Goal: Transaction & Acquisition: Book appointment/travel/reservation

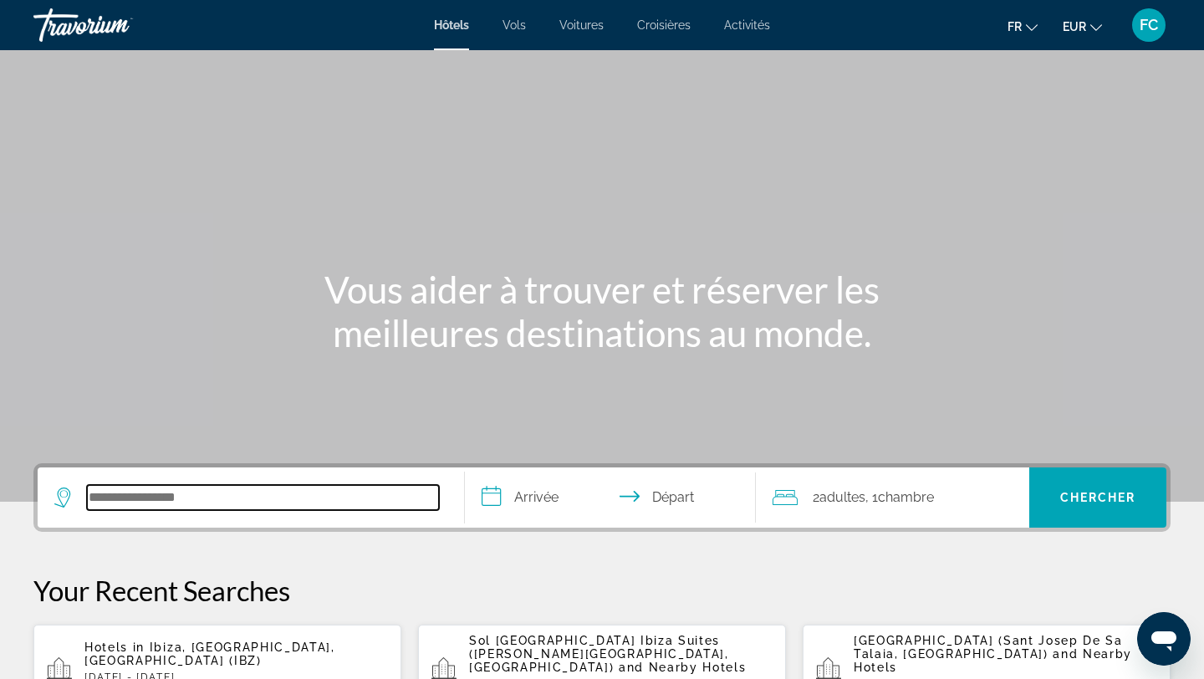
click at [201, 503] on input "Search hotel destination" at bounding box center [263, 497] width 352 height 25
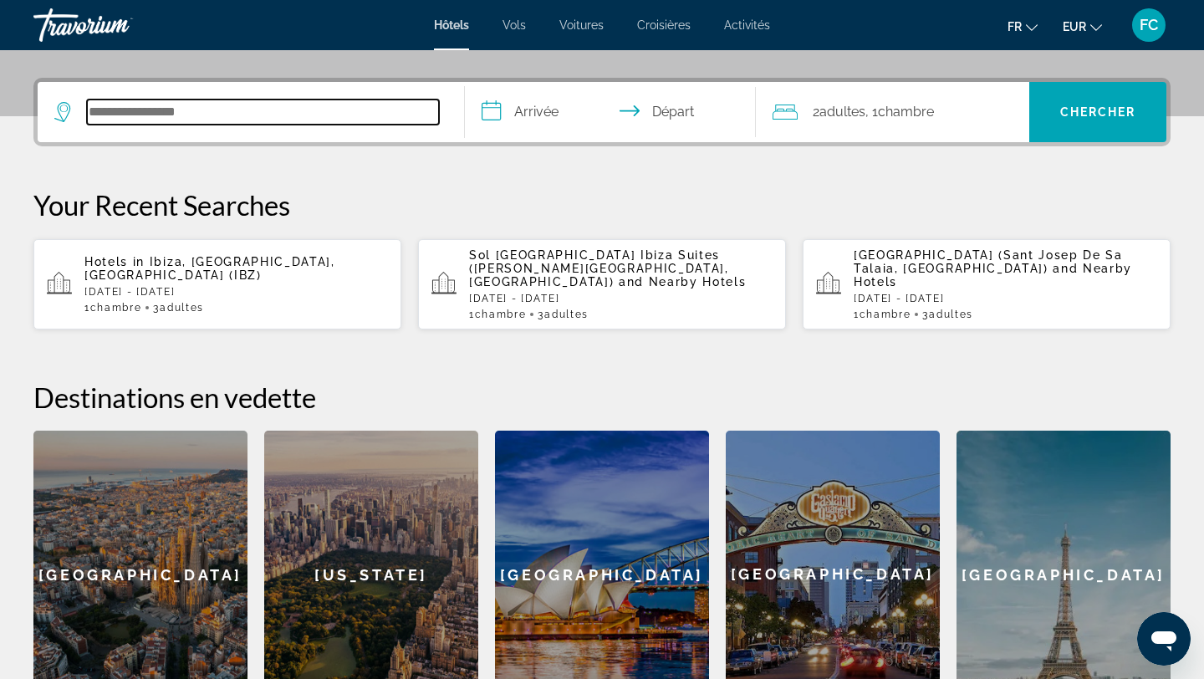
scroll to position [409, 0]
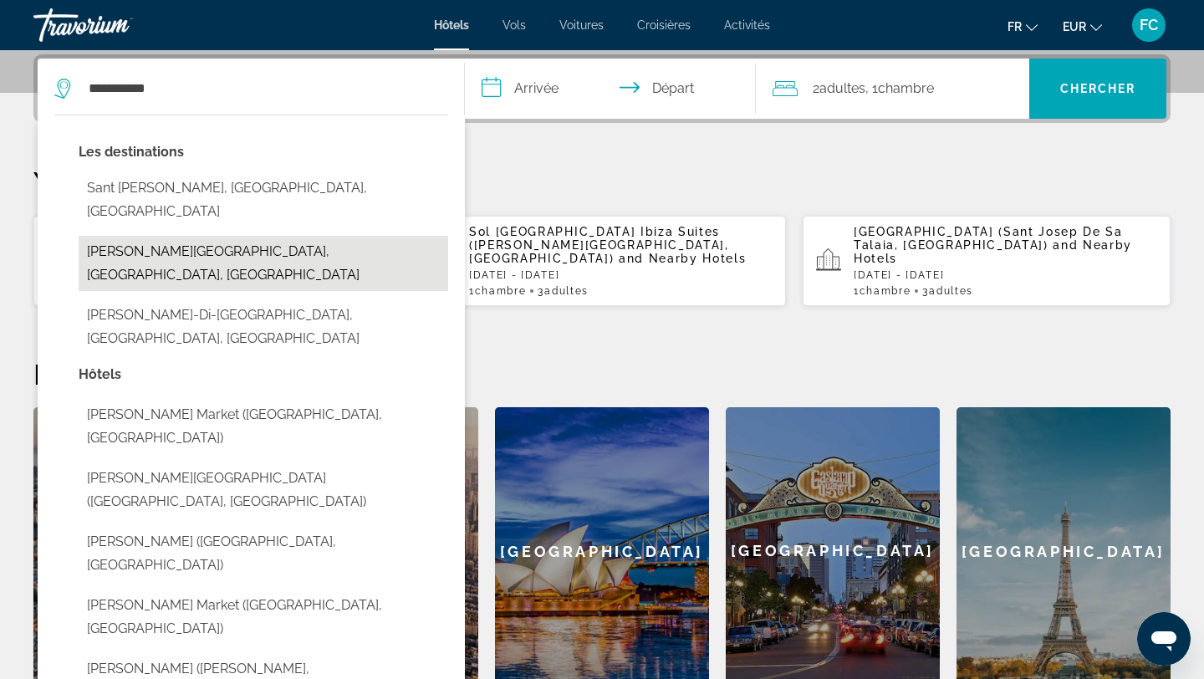
click at [259, 236] on button "[PERSON_NAME][GEOGRAPHIC_DATA], [GEOGRAPHIC_DATA], [GEOGRAPHIC_DATA]" at bounding box center [264, 263] width 370 height 55
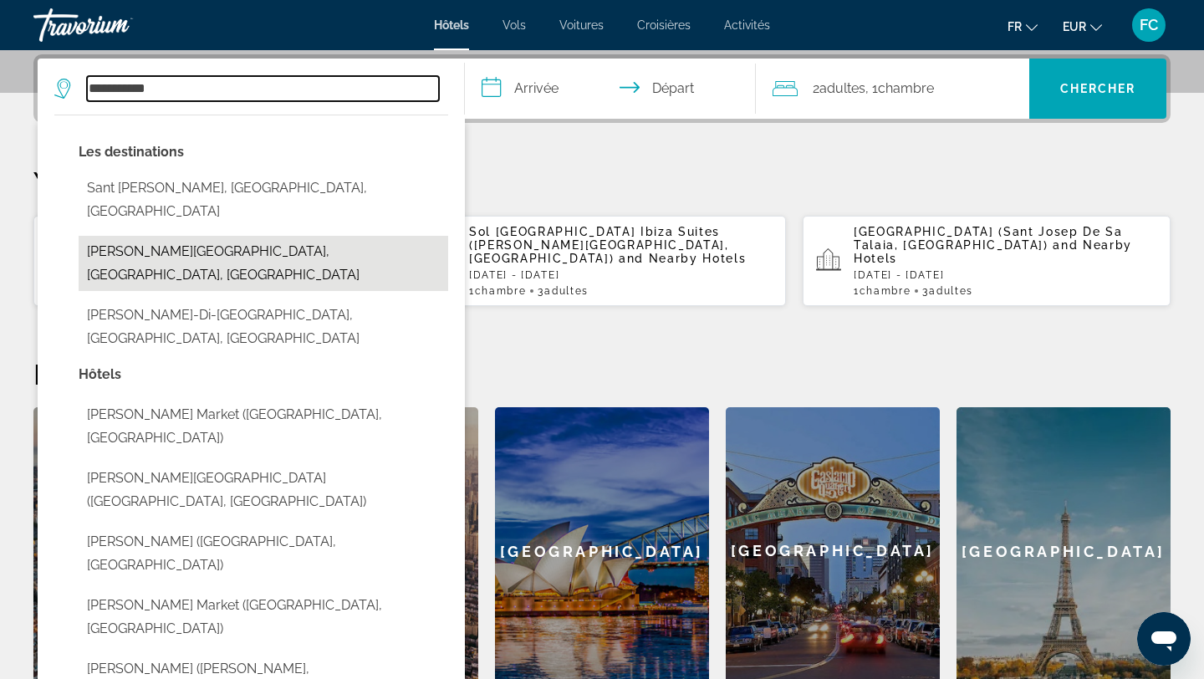
type input "**********"
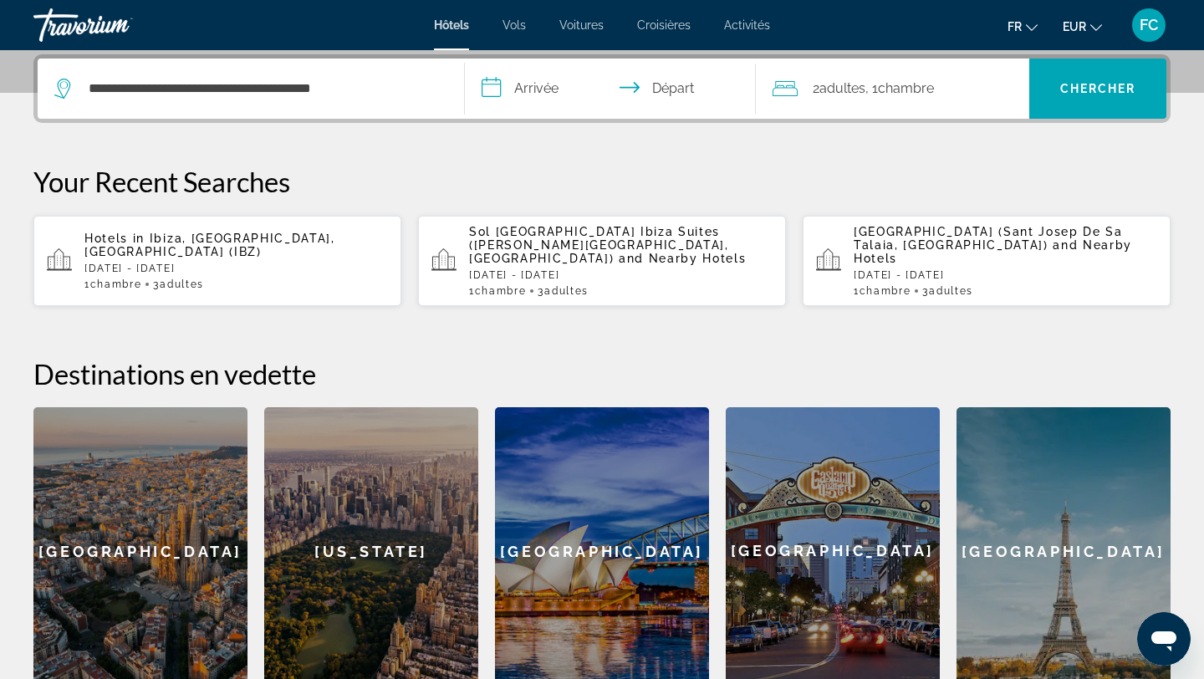
click at [531, 82] on input "**********" at bounding box center [614, 91] width 298 height 65
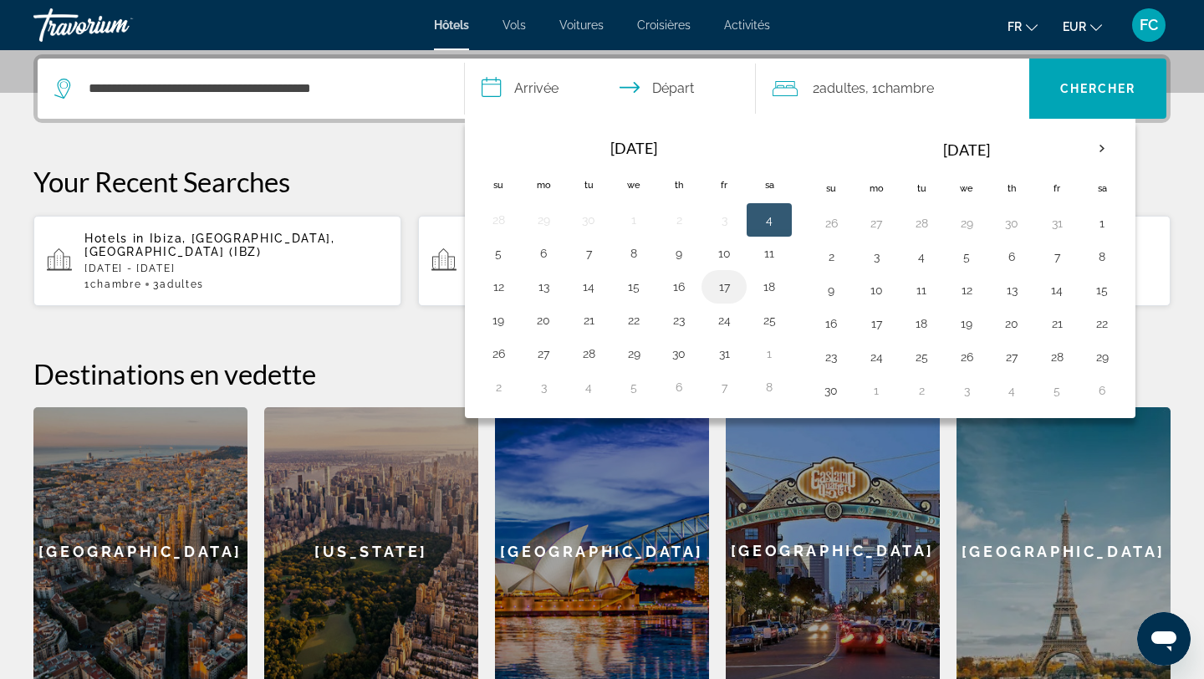
click at [719, 288] on button "17" at bounding box center [724, 286] width 27 height 23
click at [780, 288] on button "18" at bounding box center [769, 286] width 27 height 23
type input "**********"
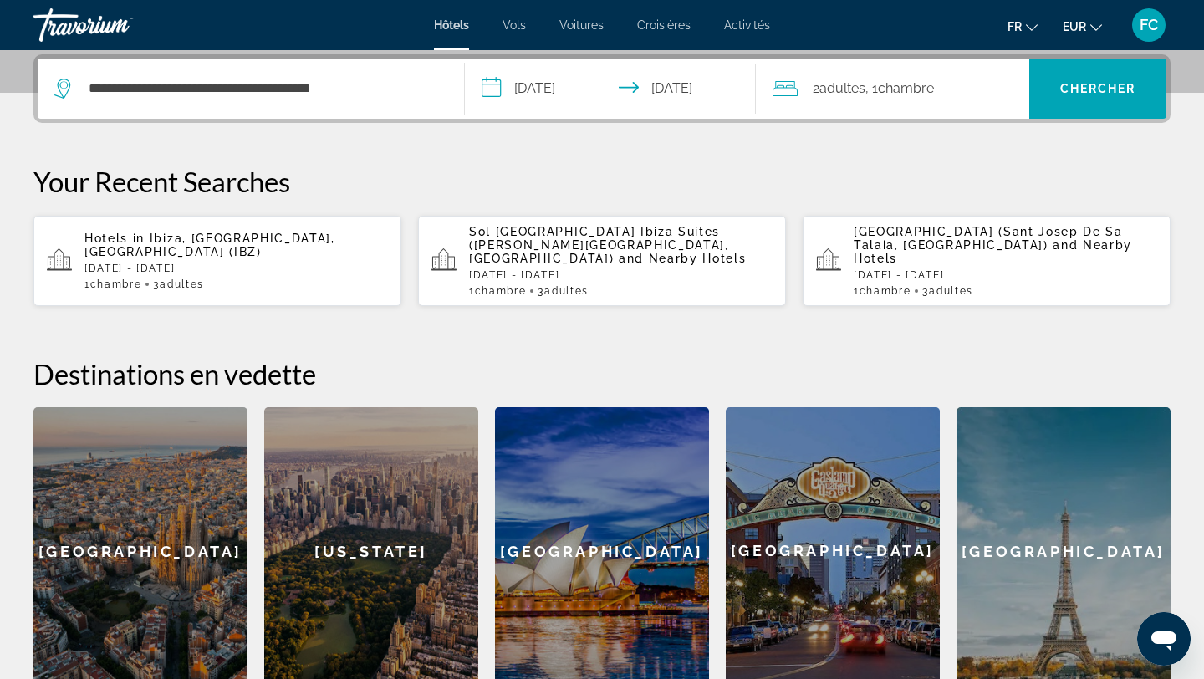
click at [855, 90] on span "Adultes" at bounding box center [843, 88] width 46 height 16
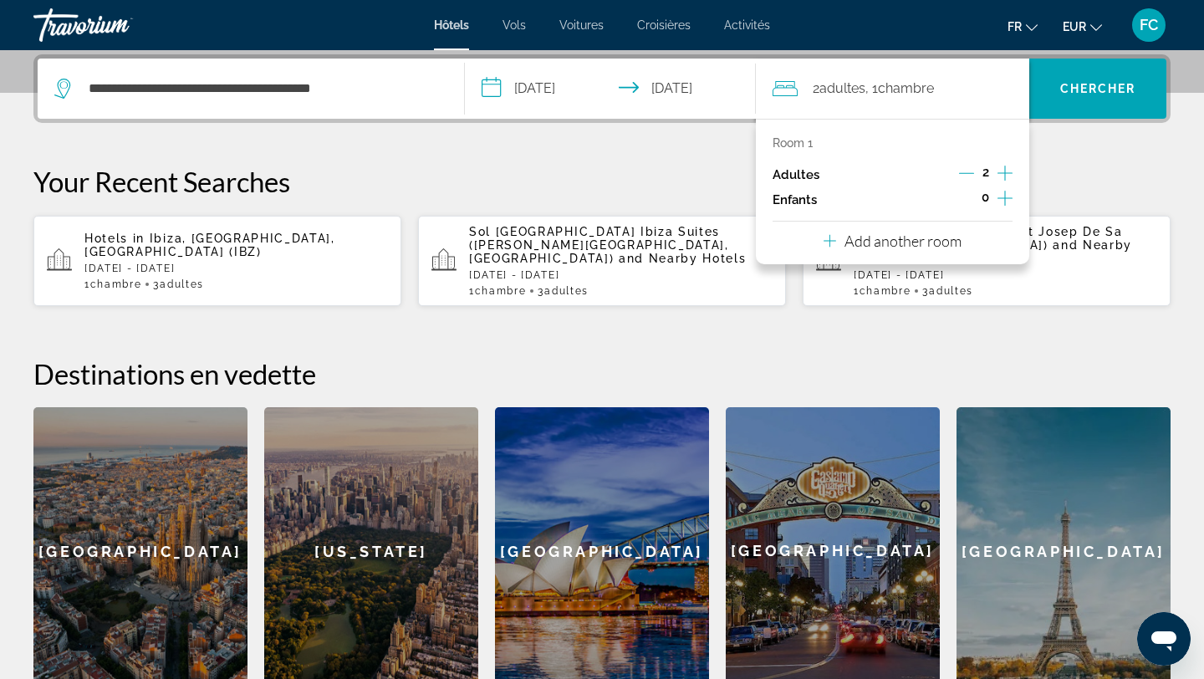
click at [1004, 172] on icon "Increment adults" at bounding box center [1005, 173] width 15 height 20
click at [1097, 87] on span "Chercher" at bounding box center [1098, 88] width 76 height 13
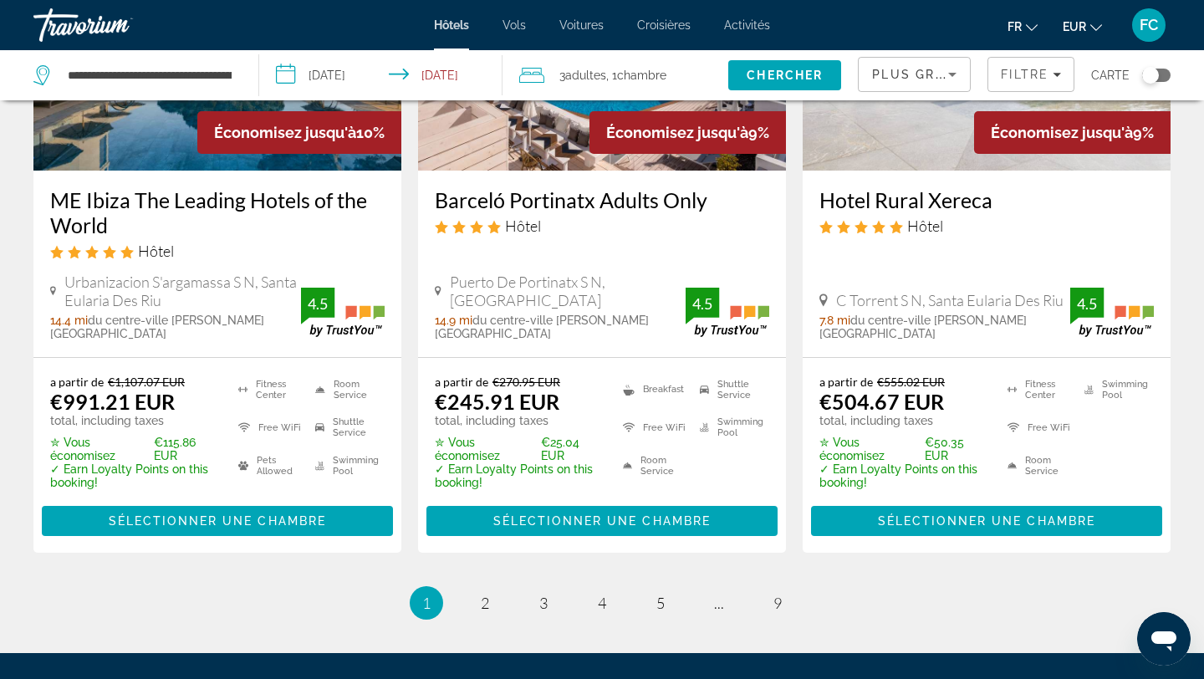
scroll to position [2444, 0]
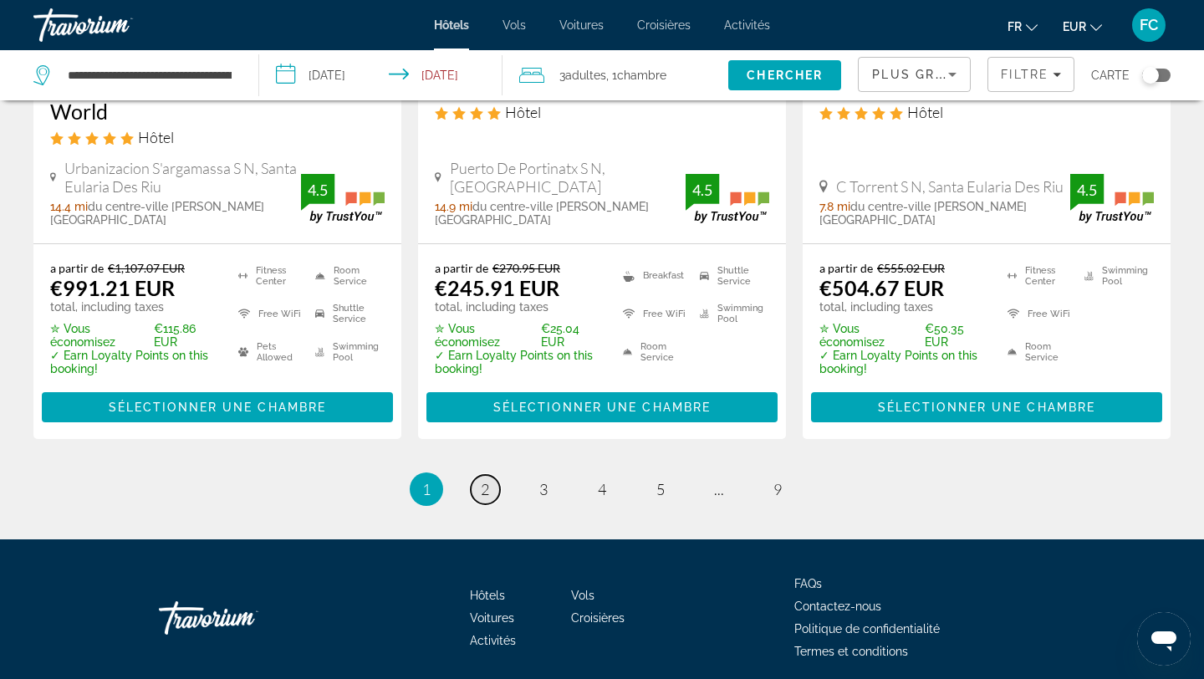
click at [483, 480] on span "2" at bounding box center [485, 489] width 8 height 18
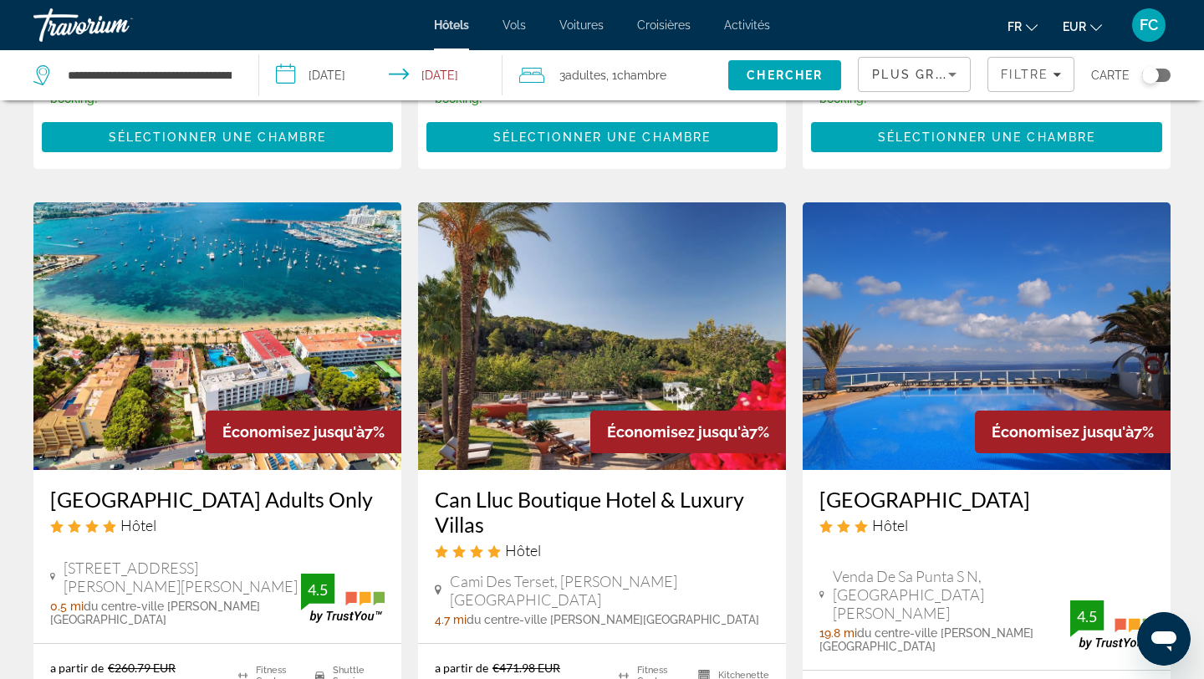
scroll to position [654, 0]
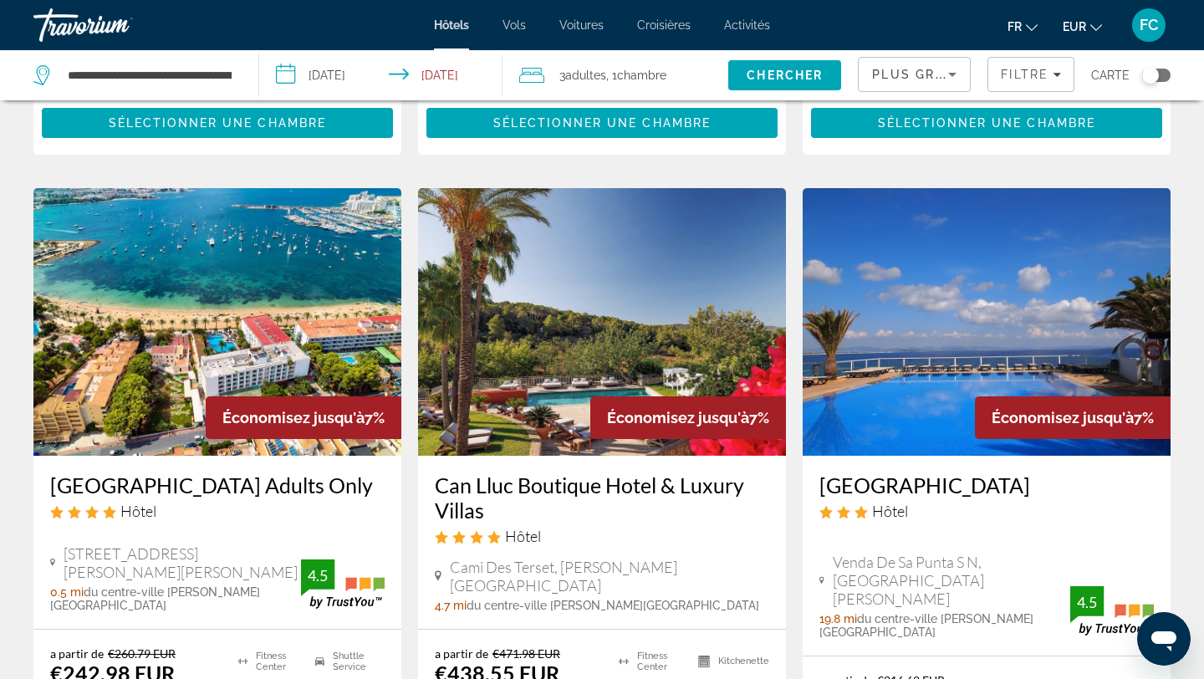
click at [951, 64] on icon "Sort by" at bounding box center [952, 74] width 20 height 20
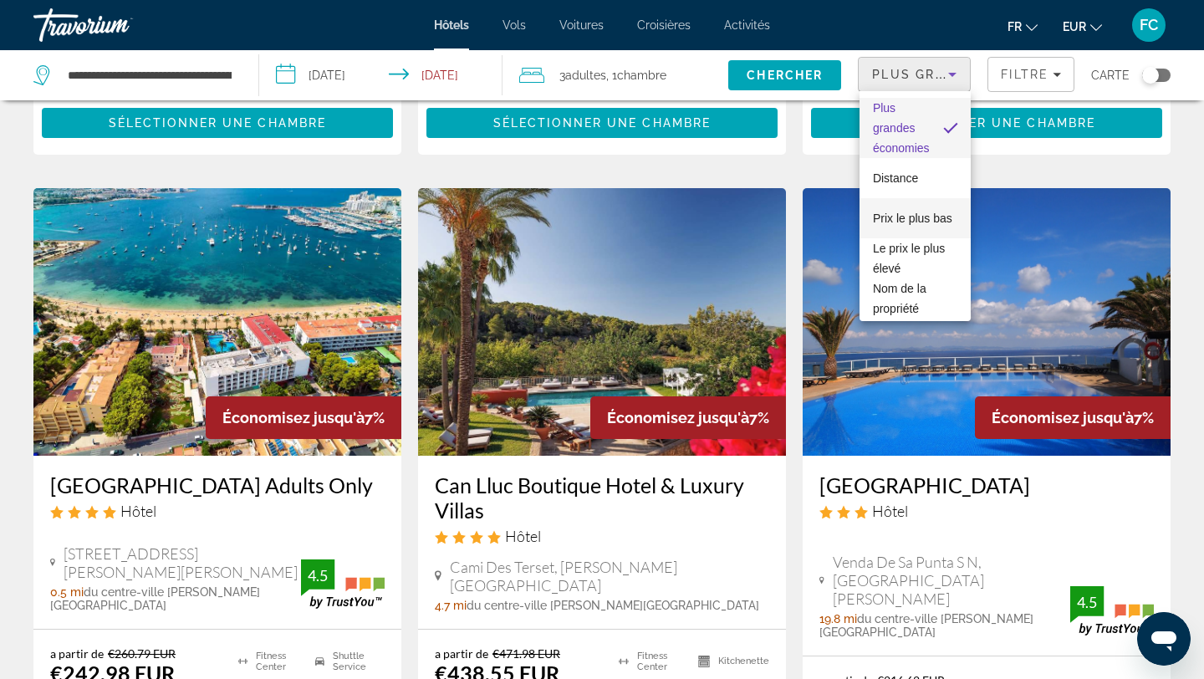
click at [911, 229] on mat-option "Prix le plus bas" at bounding box center [915, 218] width 111 height 40
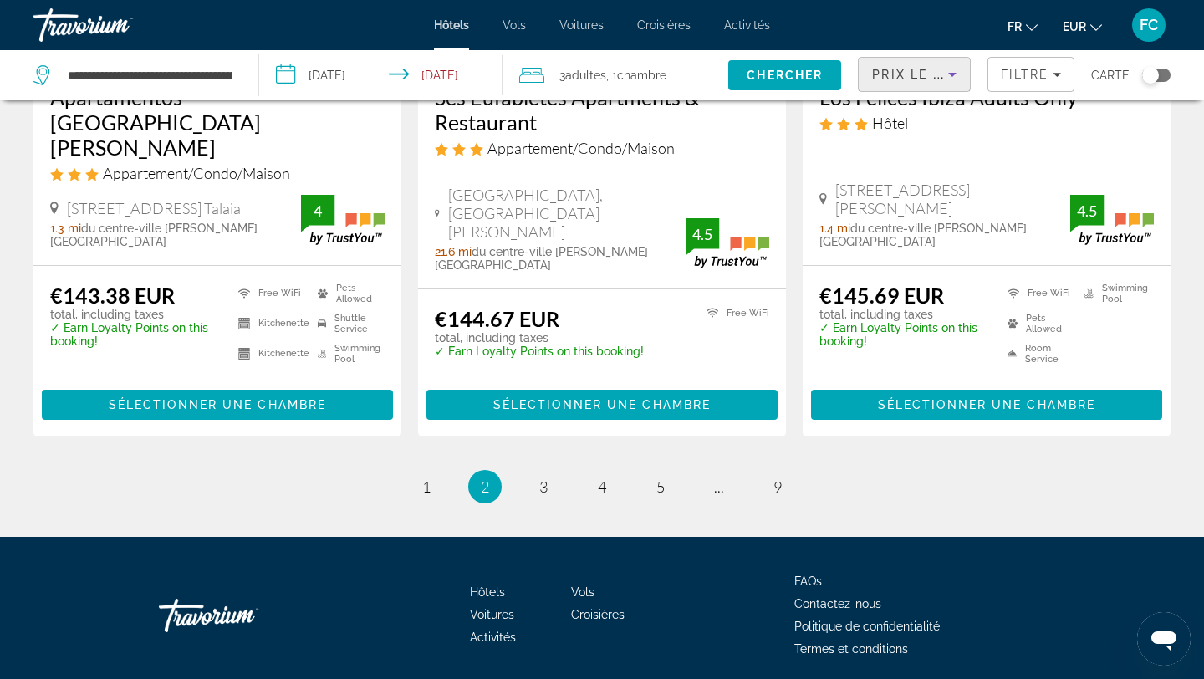
scroll to position [2279, 0]
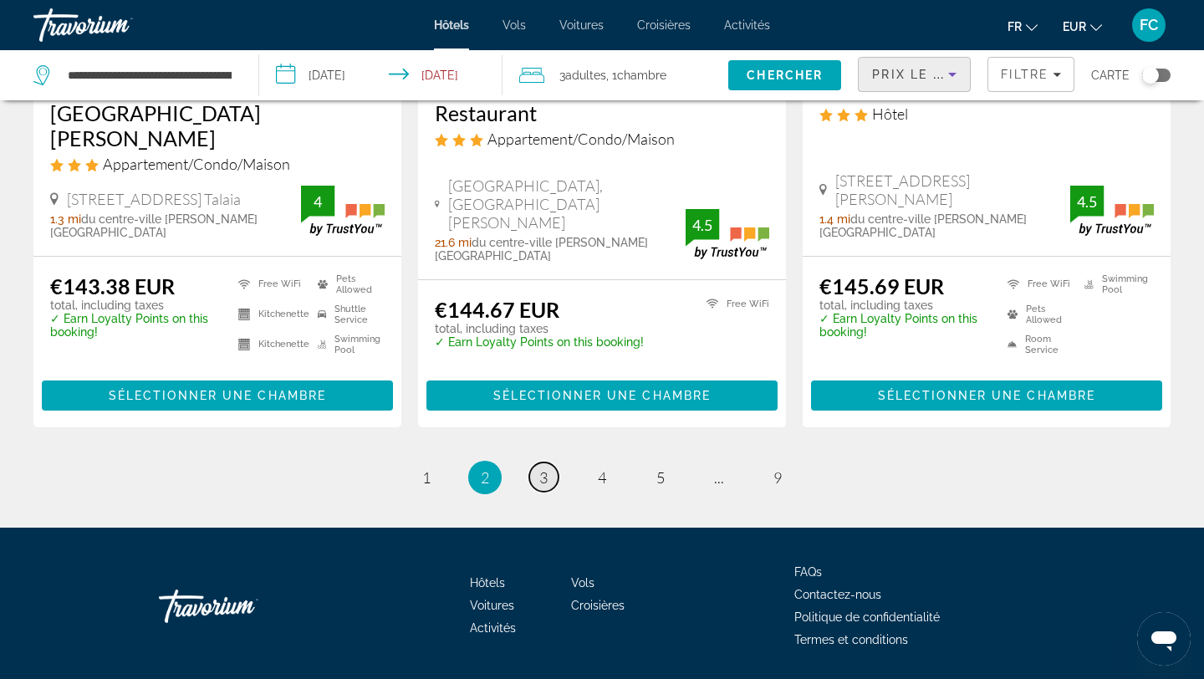
click at [544, 468] on span "3" at bounding box center [543, 477] width 8 height 18
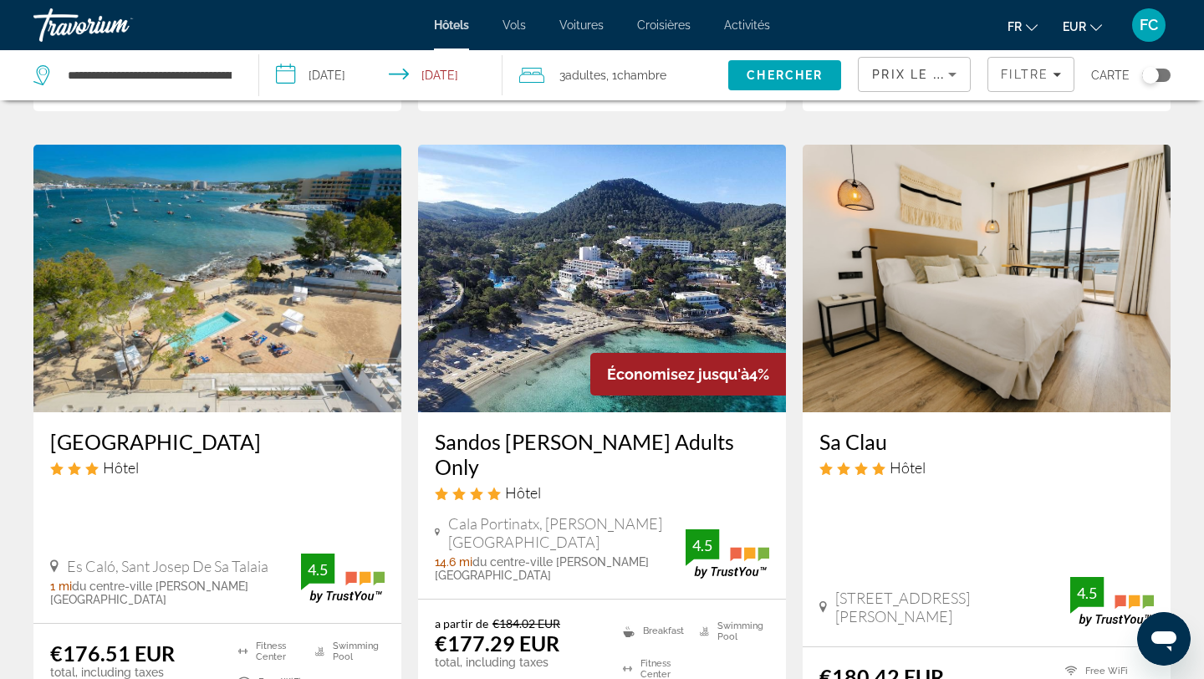
scroll to position [1401, 0]
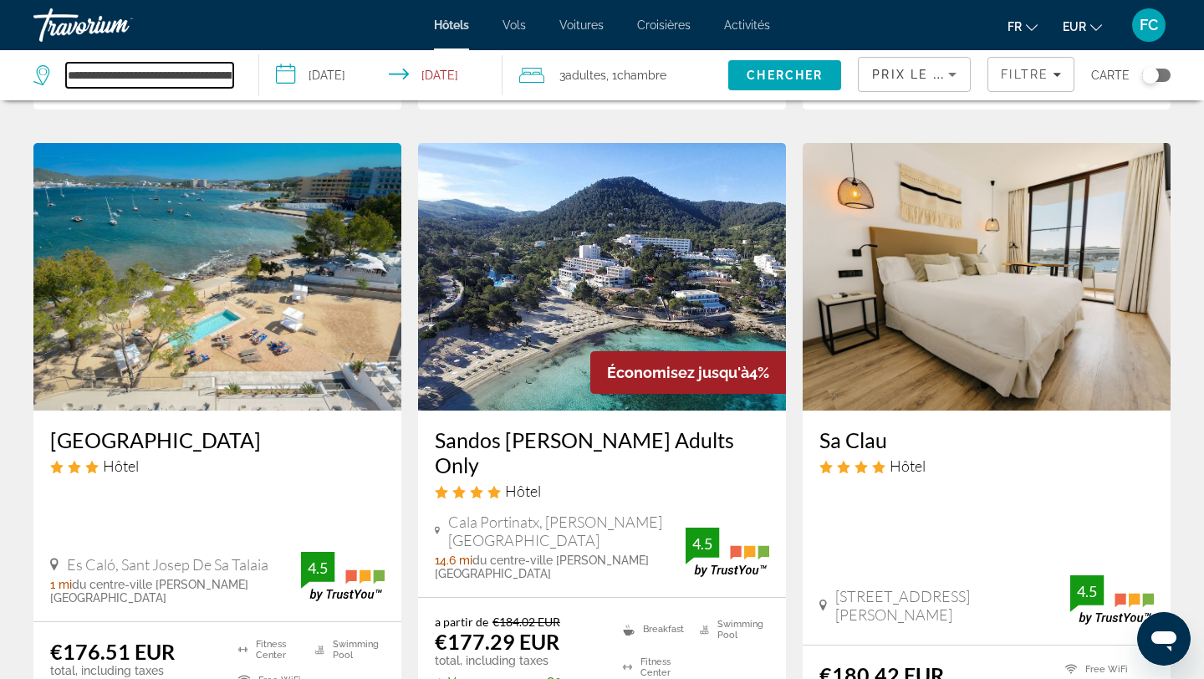
click at [118, 77] on input "**********" at bounding box center [149, 75] width 167 height 25
paste input "Search hotel destination"
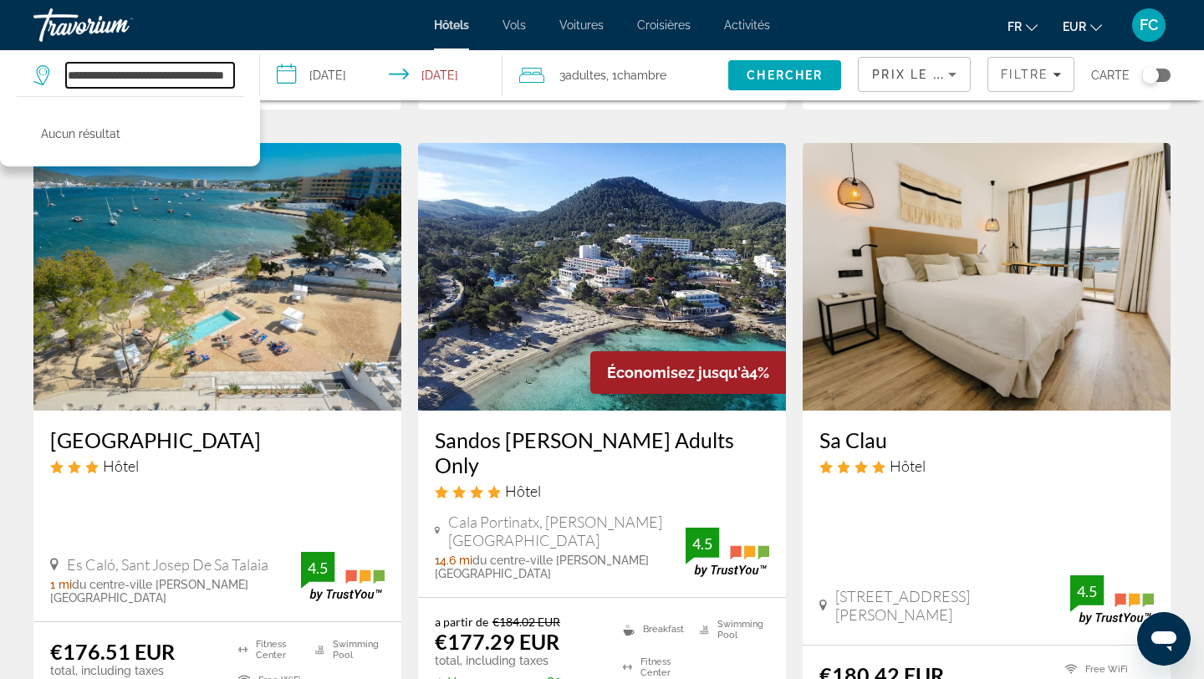
click at [118, 77] on input "**********" at bounding box center [150, 75] width 168 height 25
drag, startPoint x: 160, startPoint y: 74, endPoint x: 362, endPoint y: 57, distance: 203.1
click at [362, 57] on div "**********" at bounding box center [602, 75] width 1204 height 50
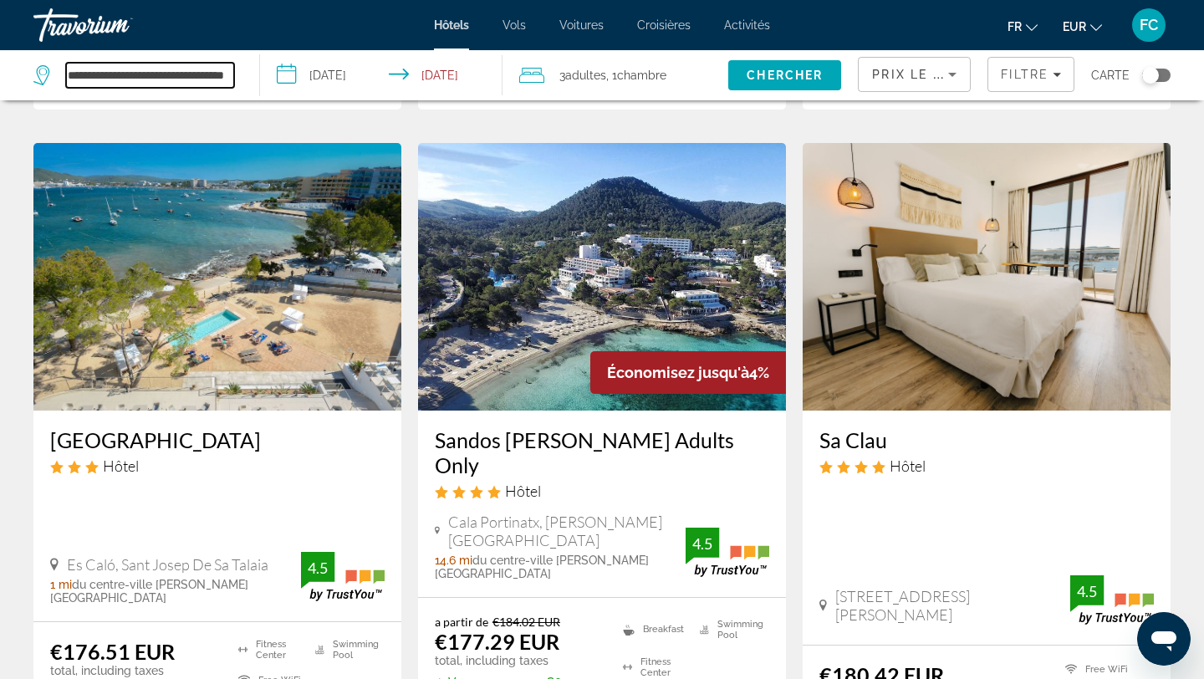
click at [210, 72] on input "**********" at bounding box center [150, 75] width 168 height 25
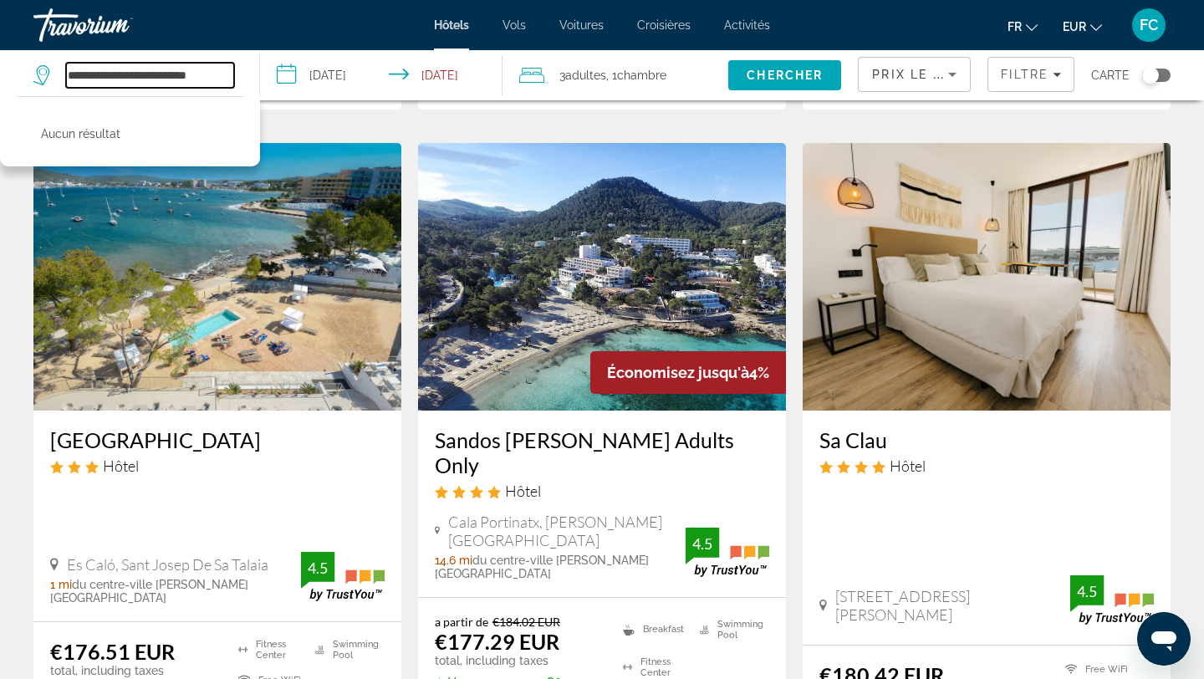
scroll to position [0, 0]
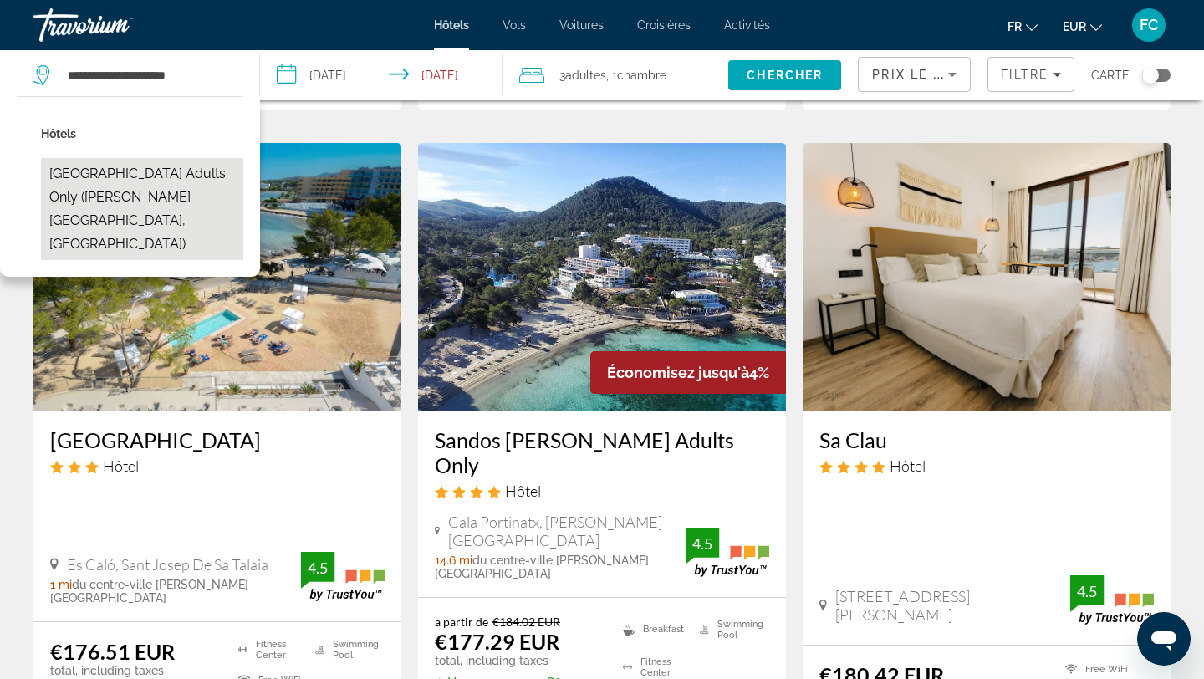
click at [94, 197] on button "[GEOGRAPHIC_DATA] Adults Only ([PERSON_NAME][GEOGRAPHIC_DATA], [GEOGRAPHIC_DATA…" at bounding box center [142, 209] width 202 height 102
type input "**********"
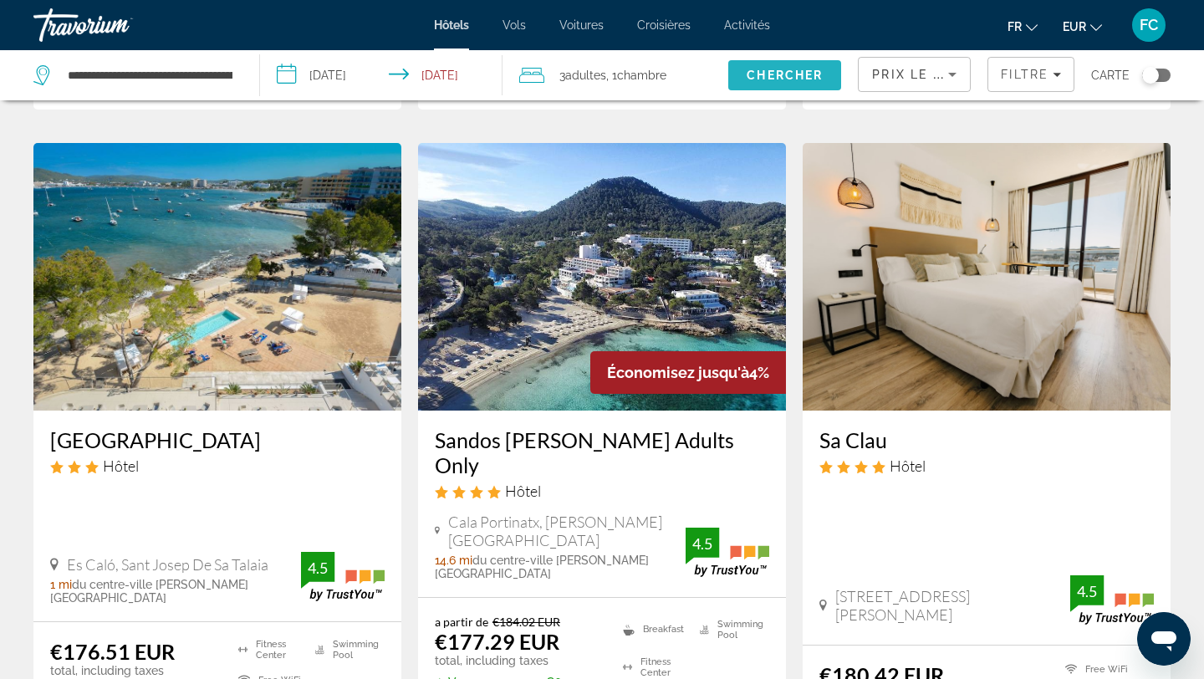
click at [774, 76] on span "Chercher" at bounding box center [785, 75] width 76 height 13
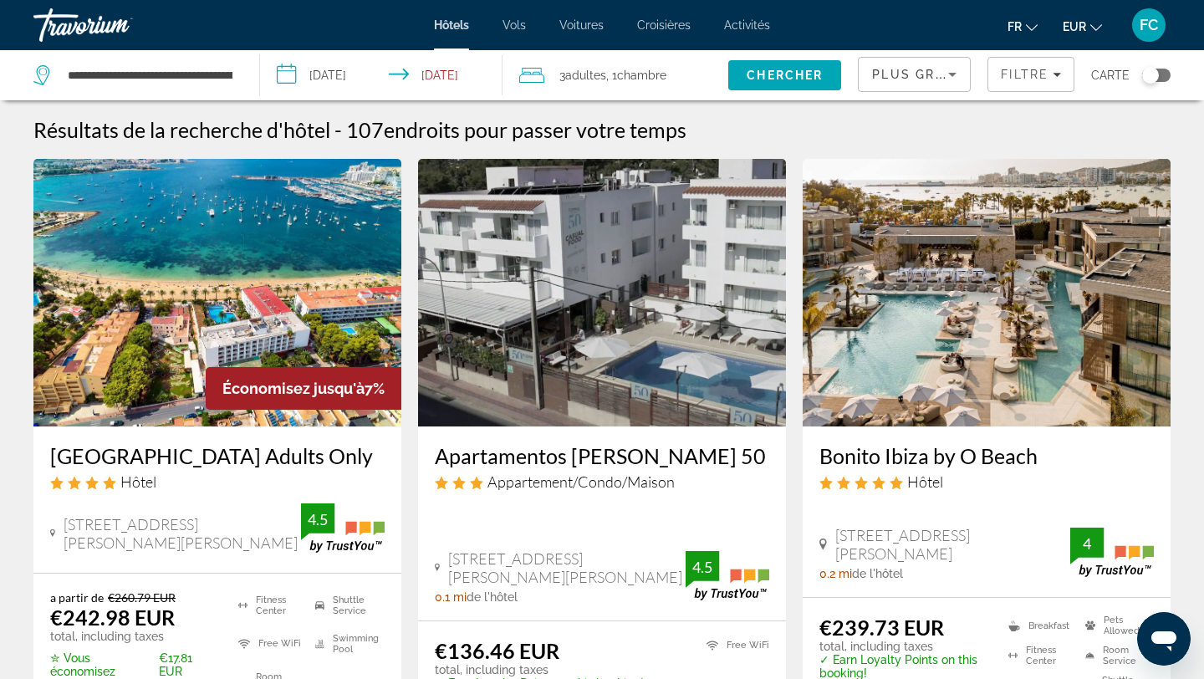
click at [196, 457] on h3 "[GEOGRAPHIC_DATA] Adults Only" at bounding box center [217, 455] width 334 height 25
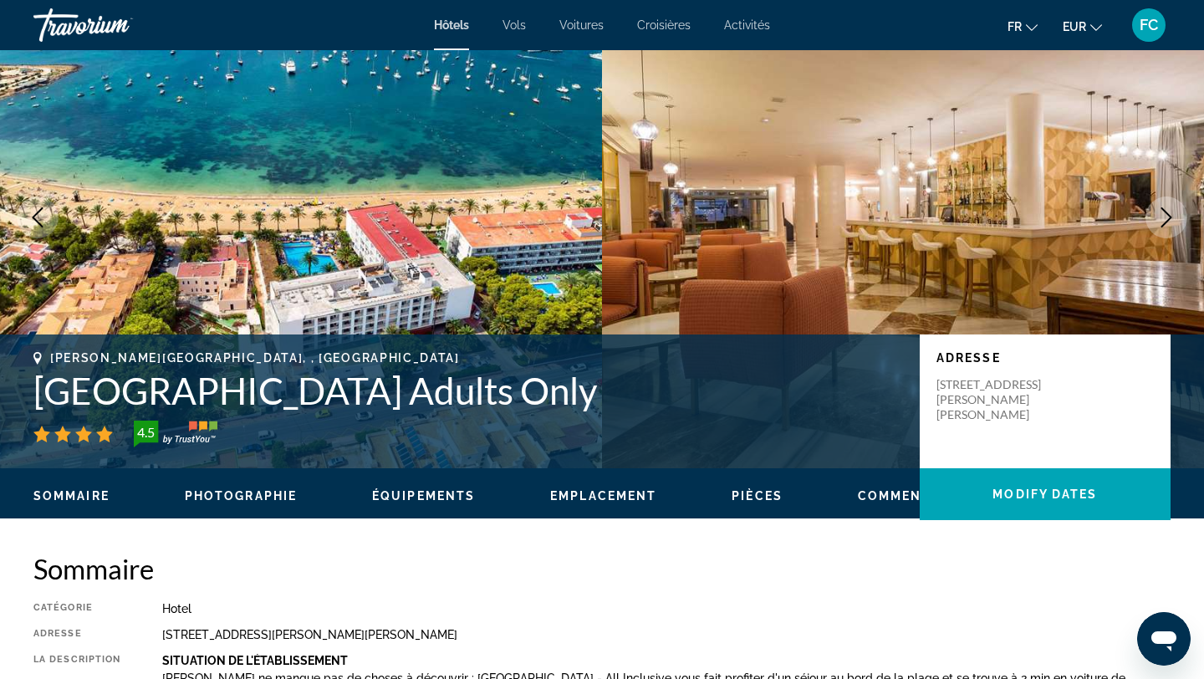
scroll to position [84, 0]
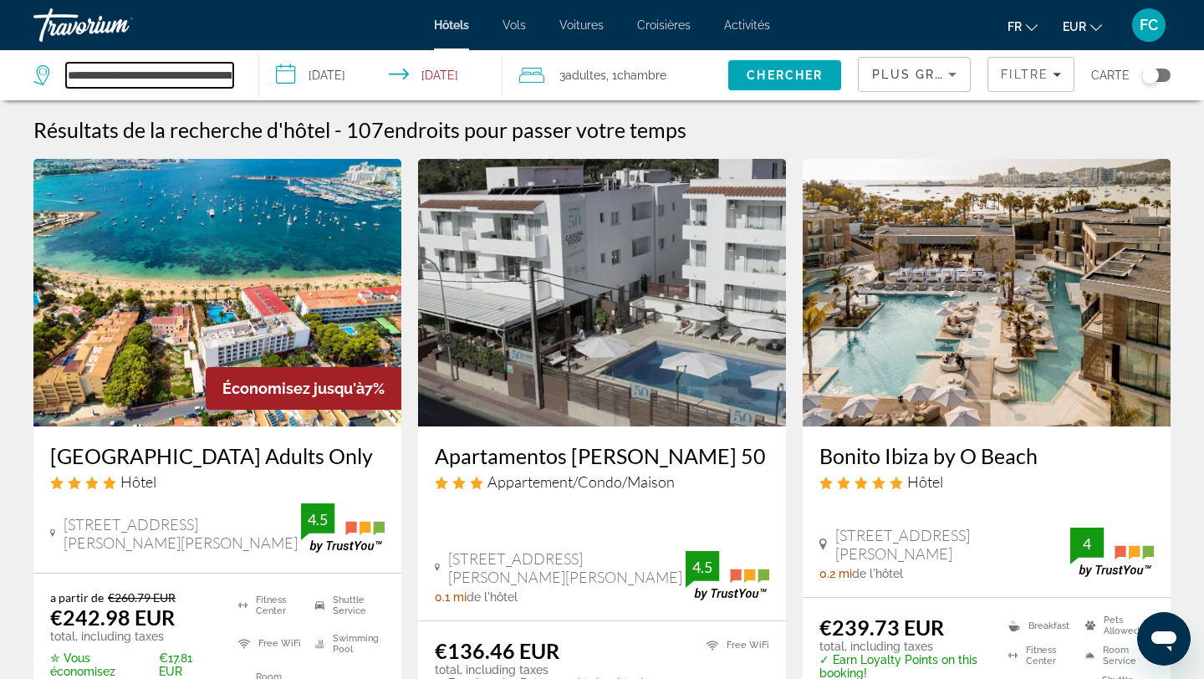
click at [217, 78] on input "**********" at bounding box center [149, 75] width 167 height 25
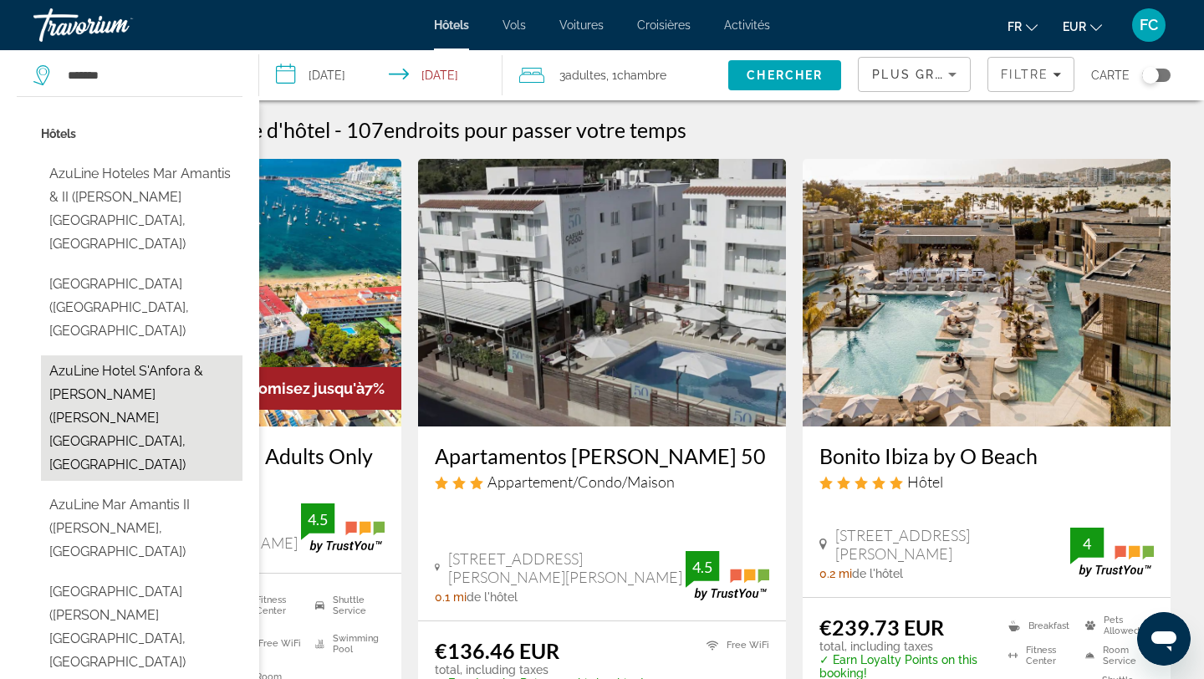
click at [102, 367] on button "azuLine Hotel S'Anfora & [PERSON_NAME] ([PERSON_NAME][GEOGRAPHIC_DATA], [GEOGRA…" at bounding box center [142, 417] width 202 height 125
type input "**********"
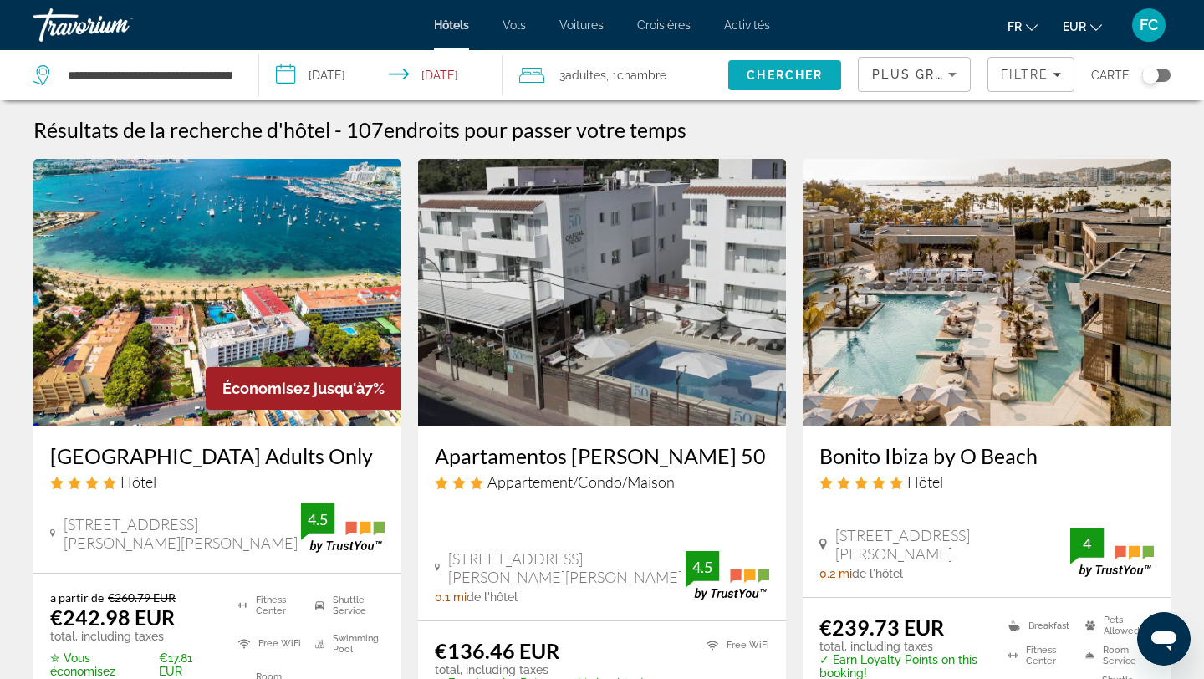
click at [793, 75] on span "Chercher" at bounding box center [785, 75] width 76 height 13
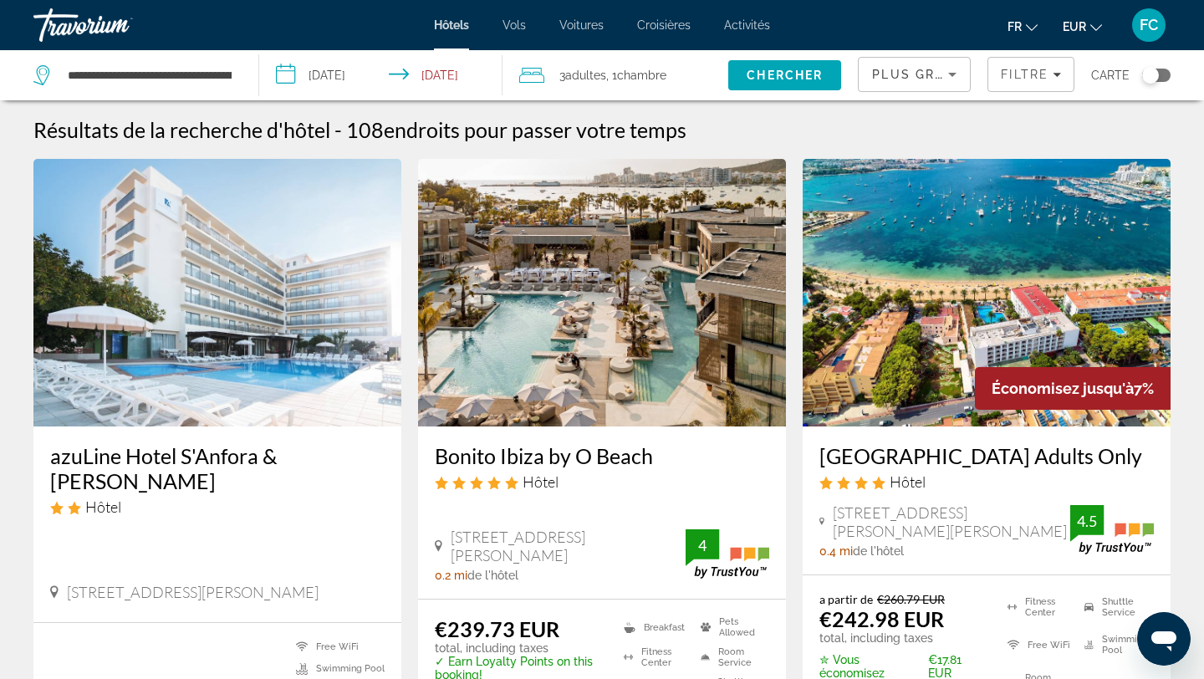
click at [303, 455] on h3 "azuLine Hotel S'Anfora & [PERSON_NAME]" at bounding box center [217, 468] width 334 height 50
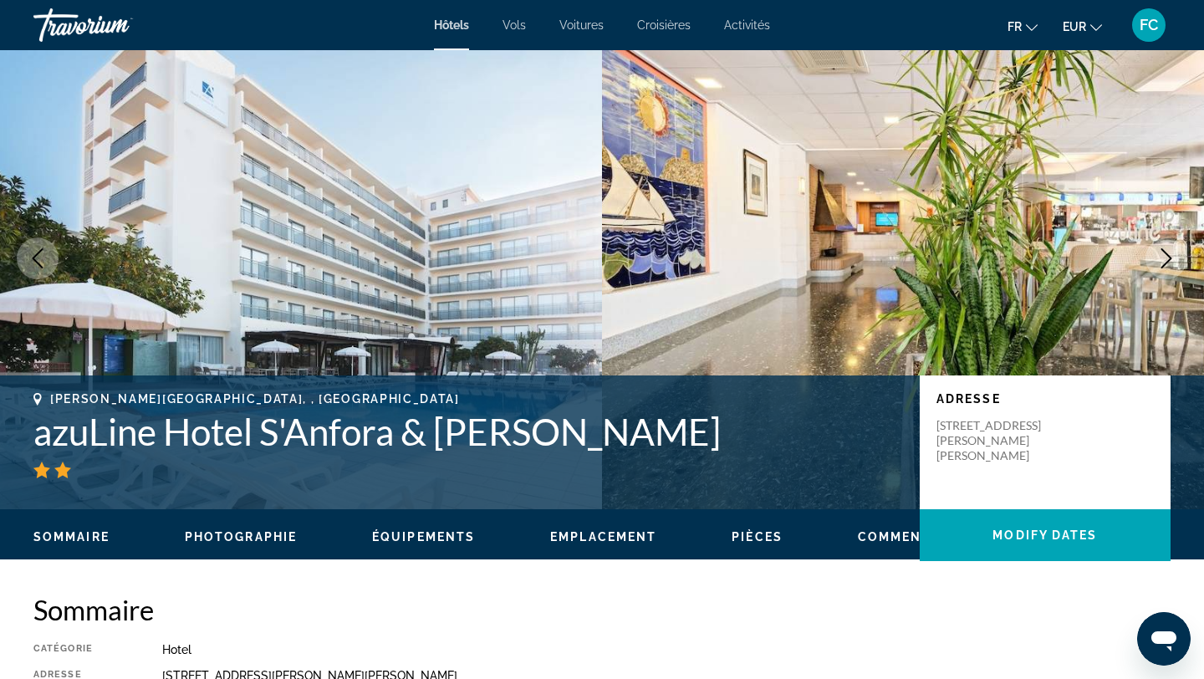
scroll to position [48, 0]
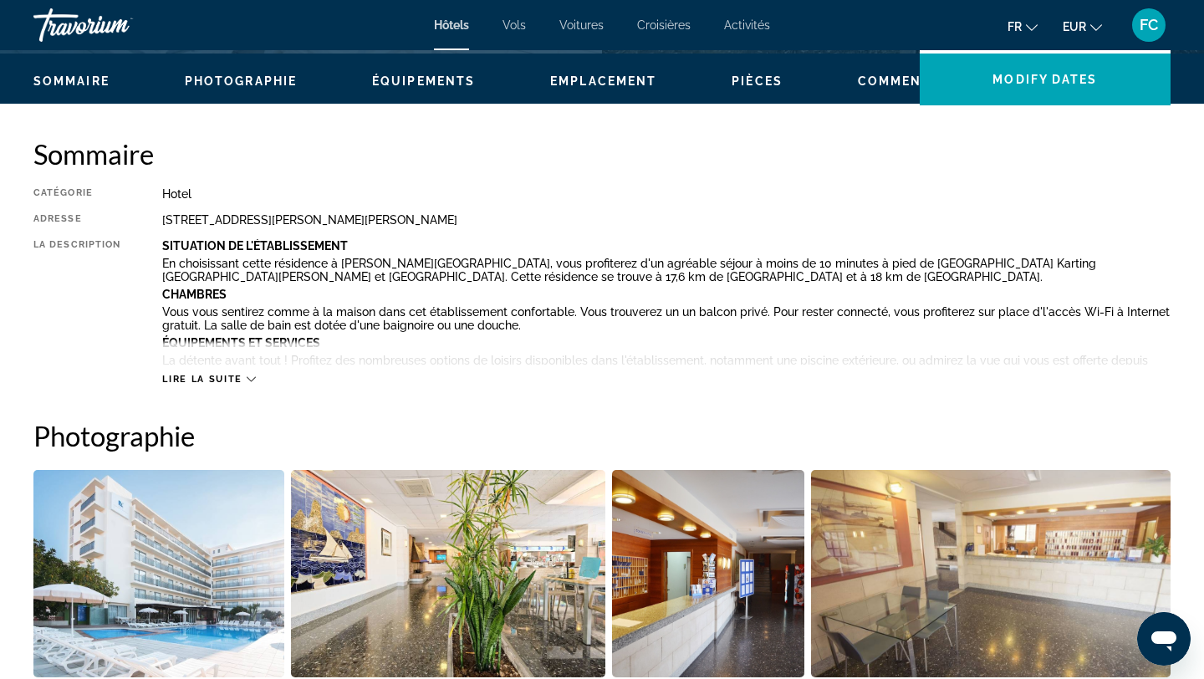
scroll to position [460, 0]
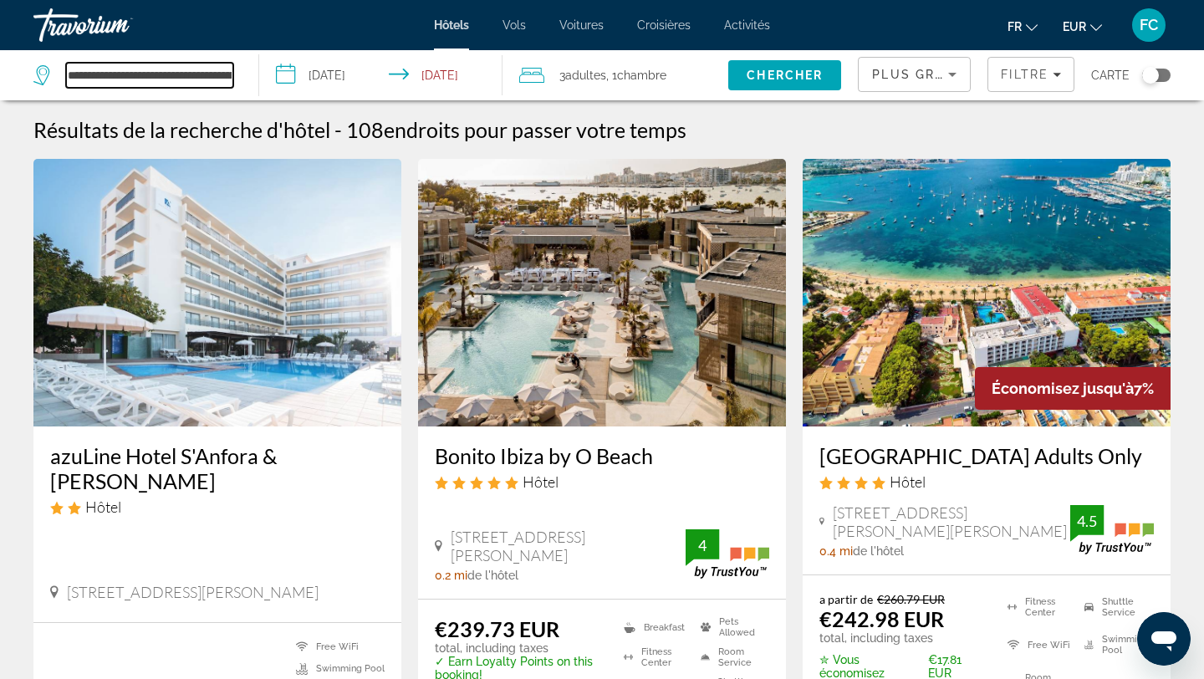
click at [149, 71] on input "**********" at bounding box center [149, 75] width 167 height 25
drag, startPoint x: 148, startPoint y: 75, endPoint x: 411, endPoint y: 67, distance: 262.7
click at [411, 67] on div "**********" at bounding box center [602, 75] width 1204 height 50
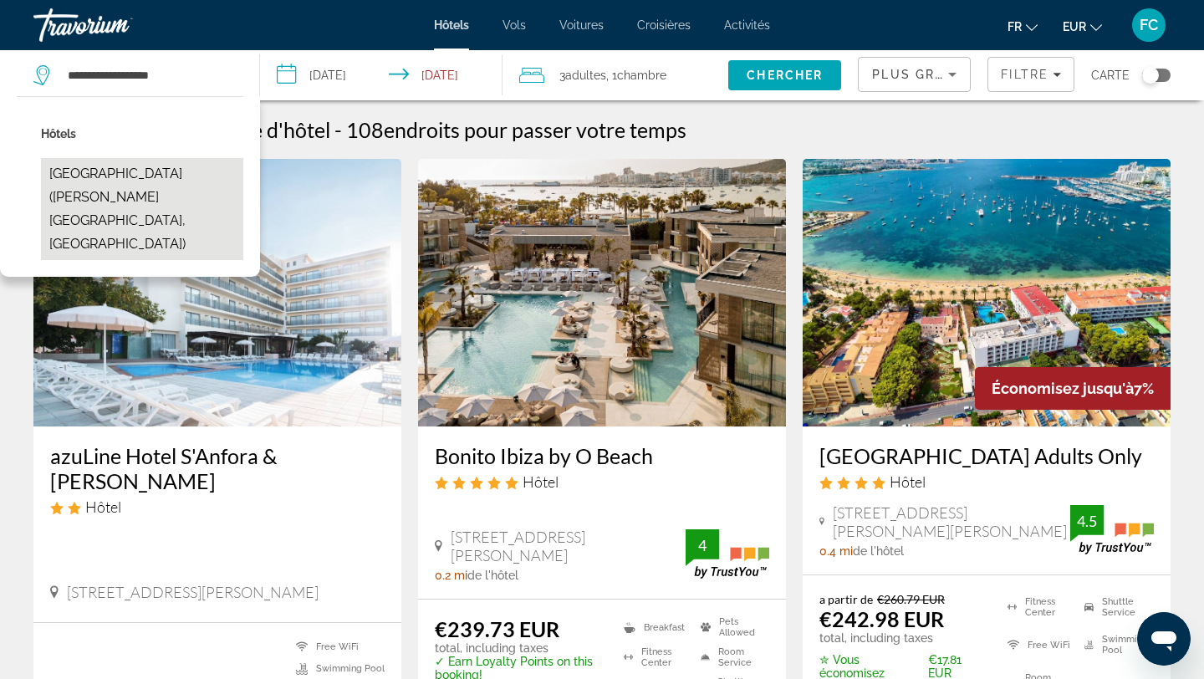
click at [147, 167] on button "[GEOGRAPHIC_DATA] ([PERSON_NAME][GEOGRAPHIC_DATA], [GEOGRAPHIC_DATA])" at bounding box center [142, 209] width 202 height 102
type input "**********"
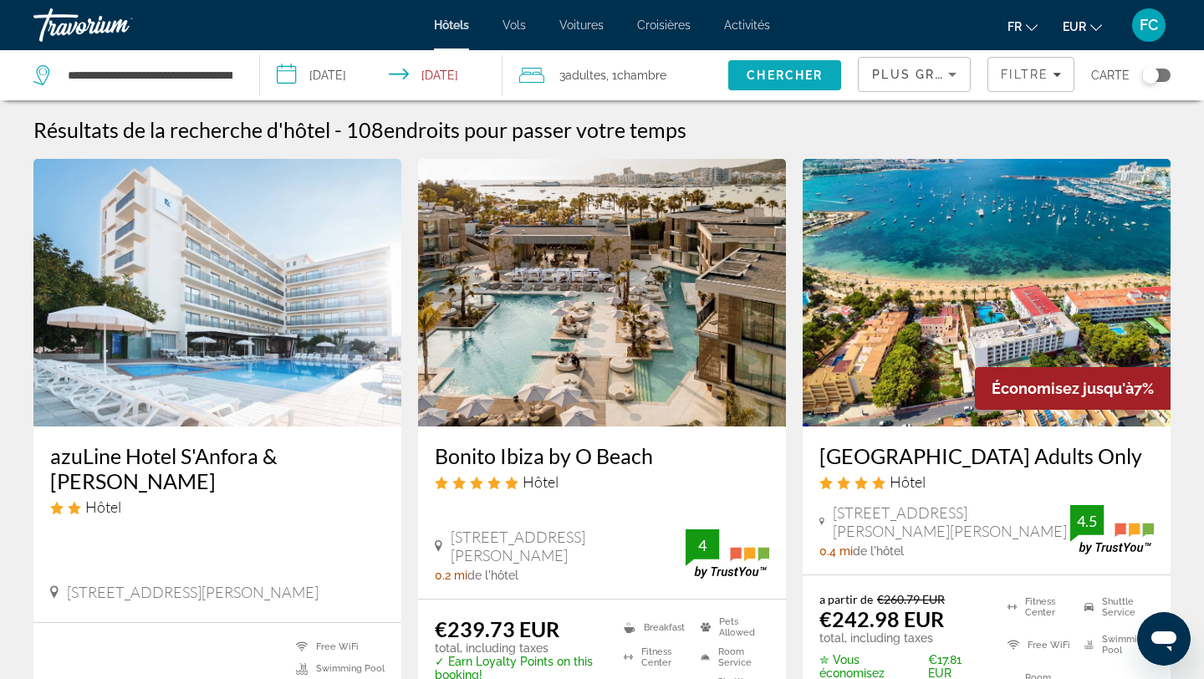
click at [767, 80] on span "Chercher" at bounding box center [785, 75] width 76 height 13
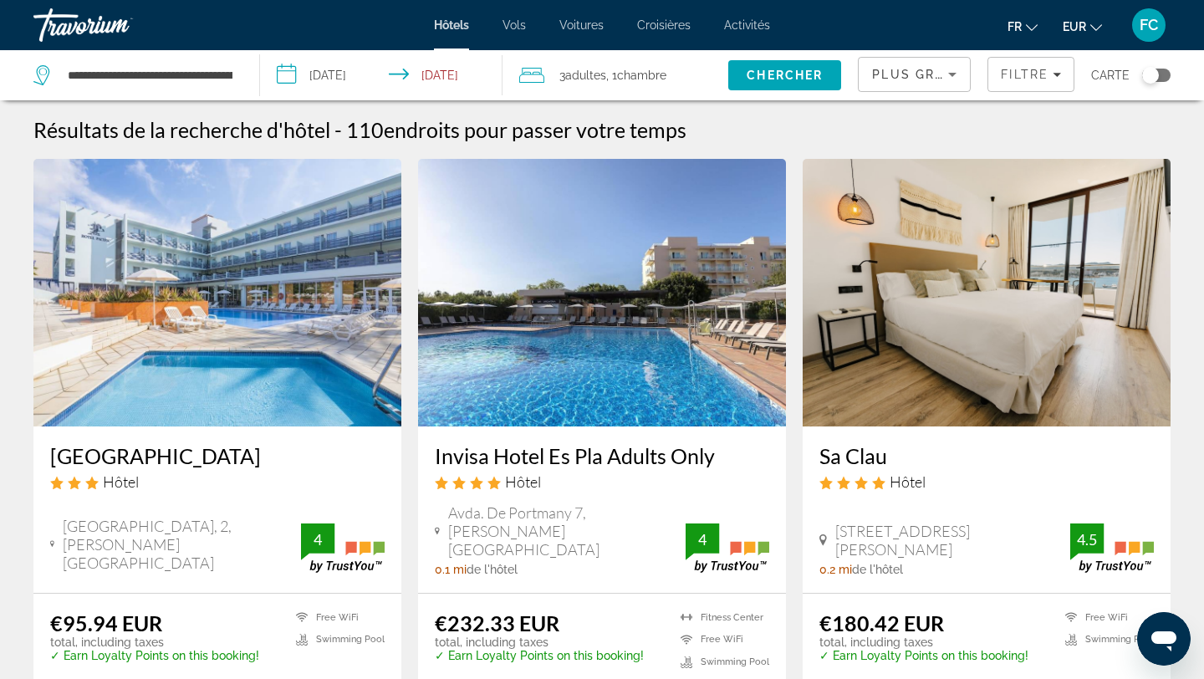
click at [137, 463] on h3 "[GEOGRAPHIC_DATA]" at bounding box center [217, 455] width 334 height 25
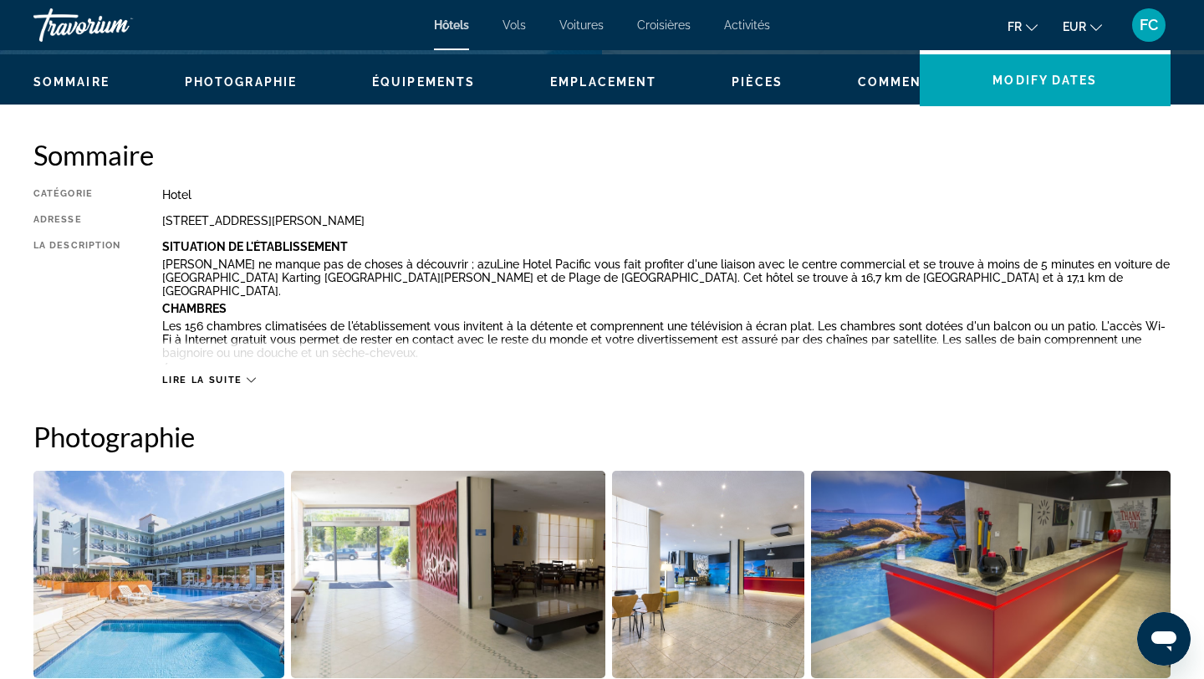
scroll to position [352, 0]
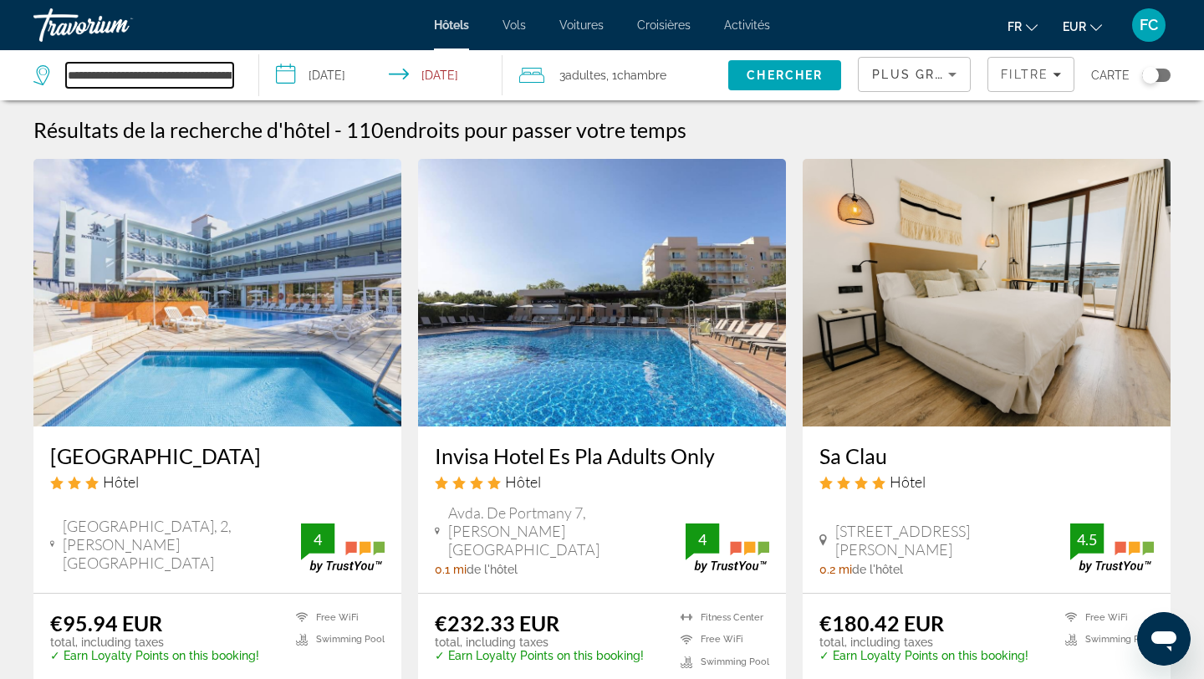
click at [153, 84] on input "**********" at bounding box center [149, 75] width 167 height 25
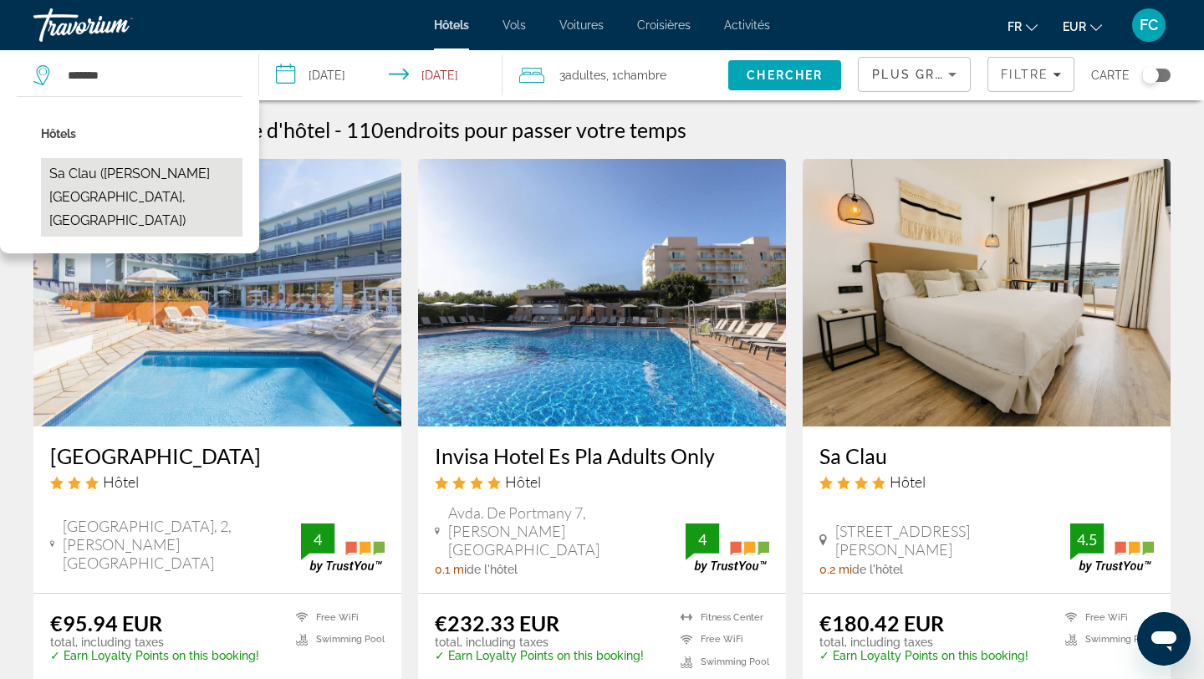
click at [90, 177] on button "Sa Clau (Sant Antoni De Portmany, ES)" at bounding box center [142, 197] width 202 height 79
type input "**********"
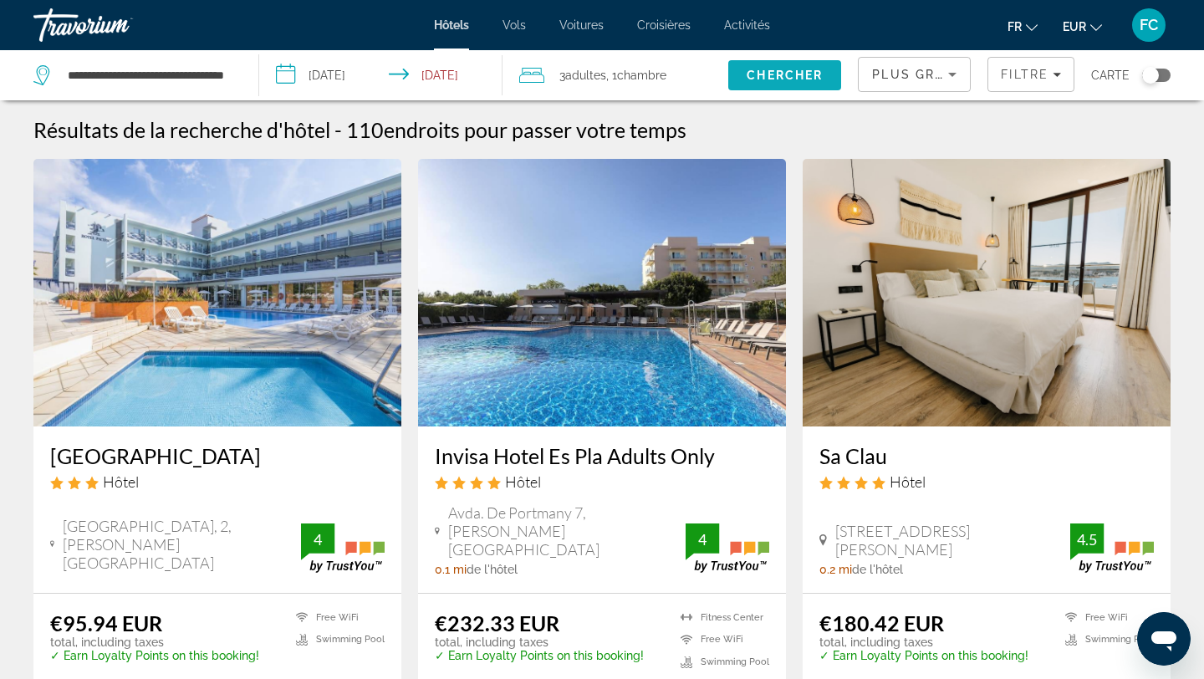
click at [765, 79] on span "Chercher" at bounding box center [785, 75] width 76 height 13
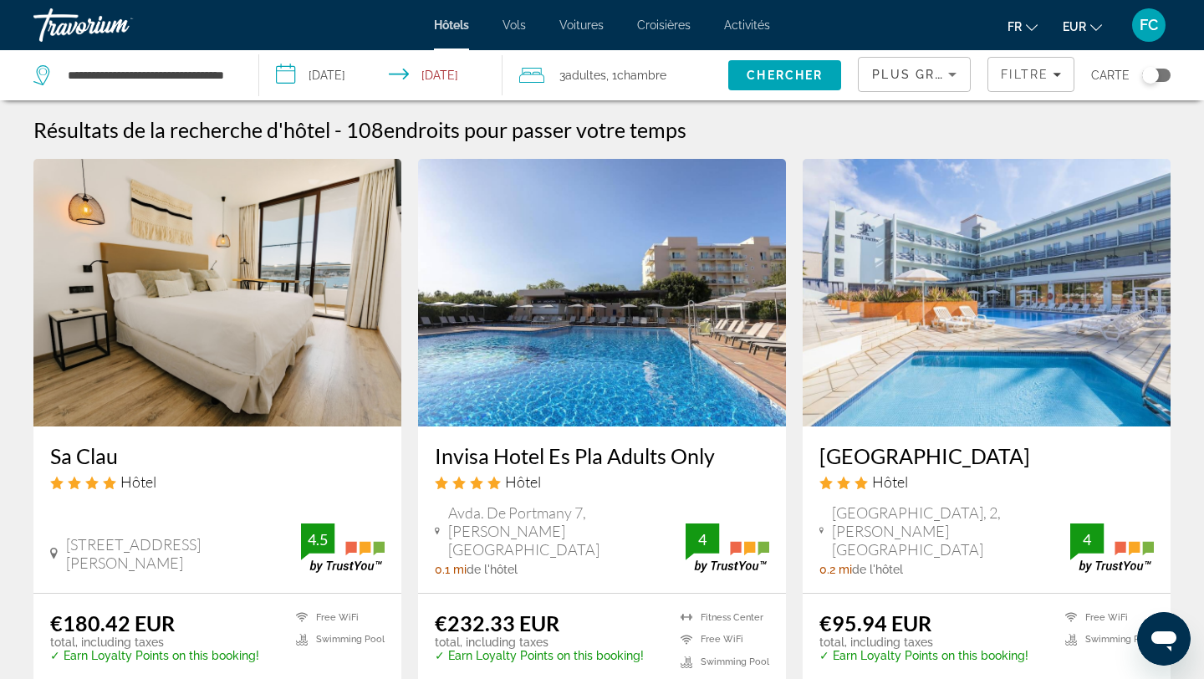
click at [73, 462] on h3 "Sa Clau" at bounding box center [217, 455] width 334 height 25
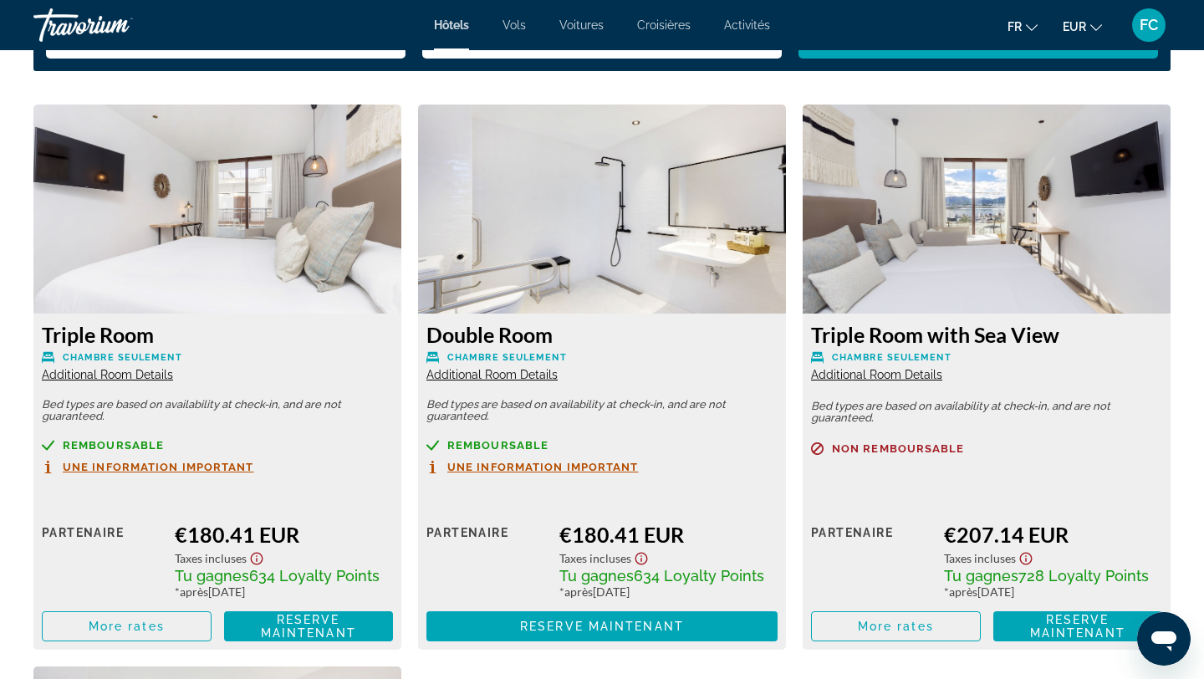
scroll to position [2269, 0]
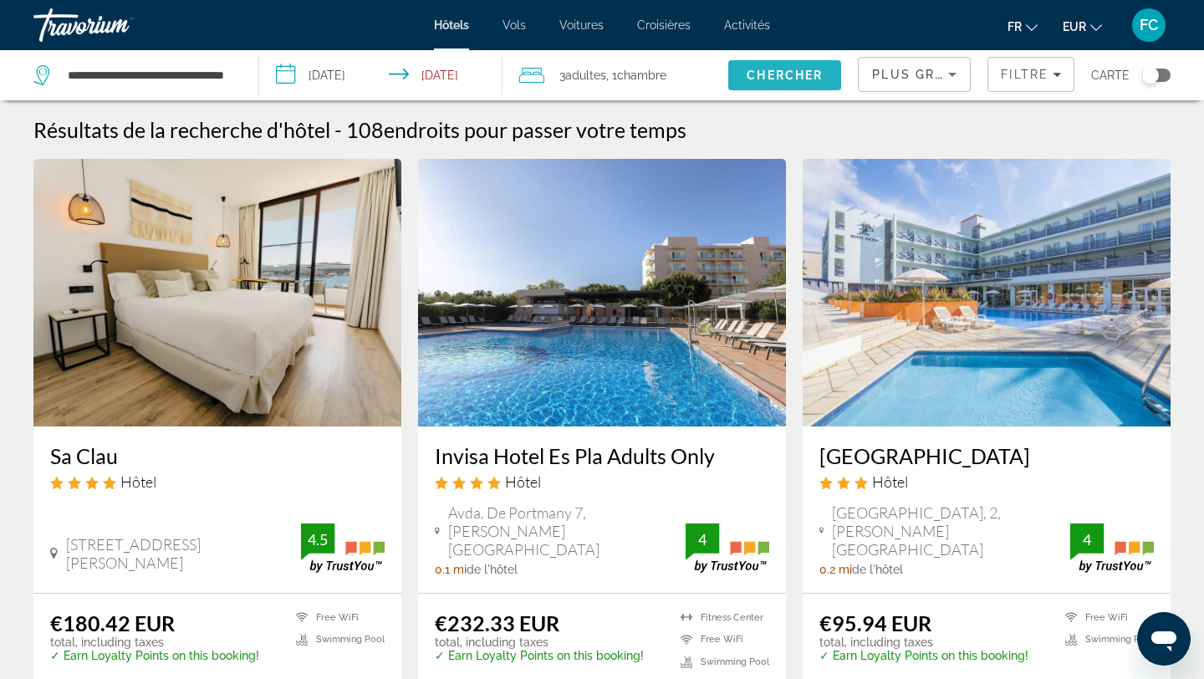
click at [774, 74] on span "Chercher" at bounding box center [785, 75] width 76 height 13
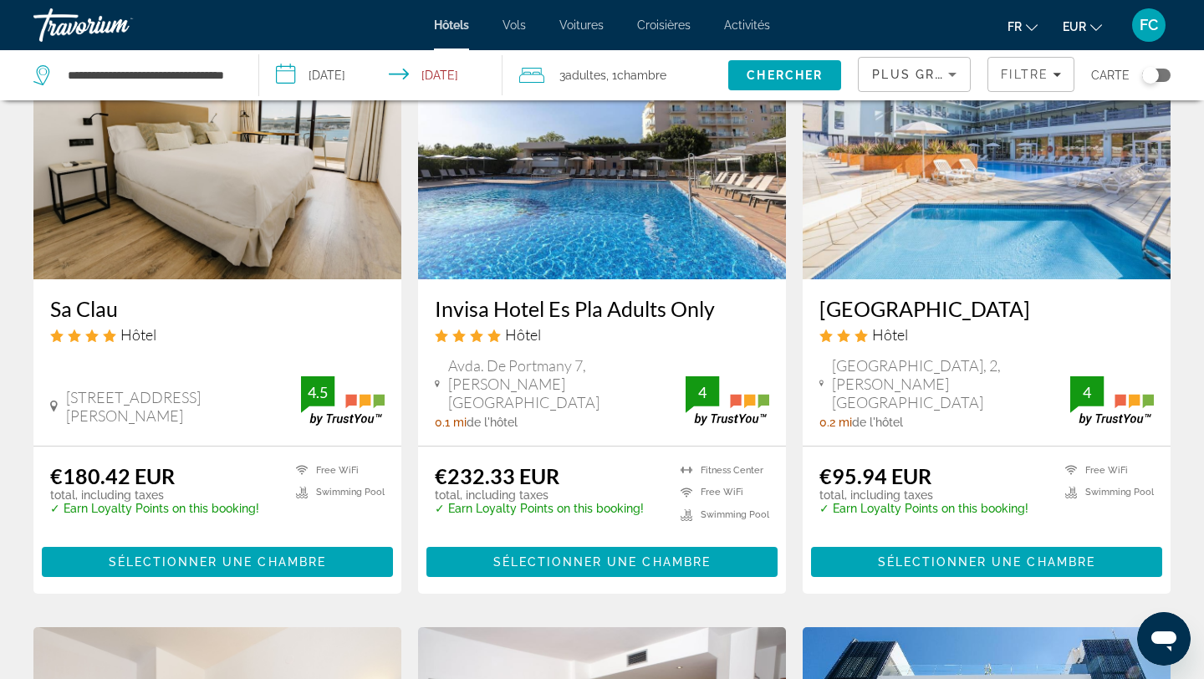
scroll to position [93, 0]
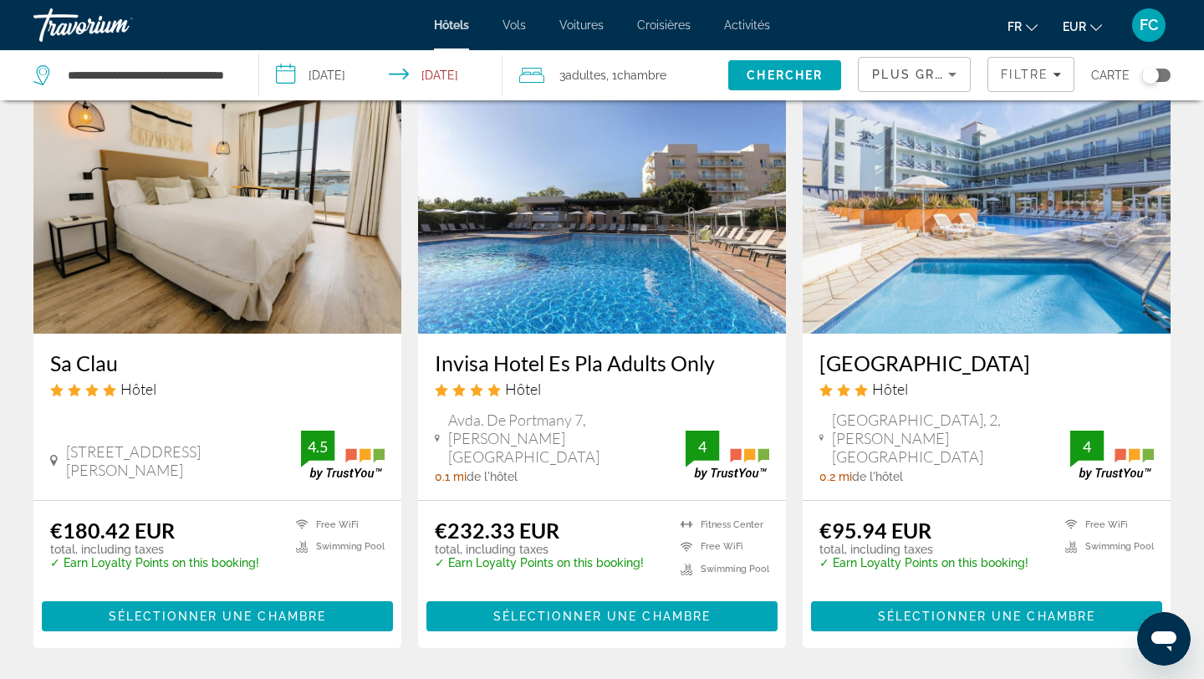
click at [547, 355] on h3 "Invisa Hotel Es Pla Adults Only" at bounding box center [602, 362] width 334 height 25
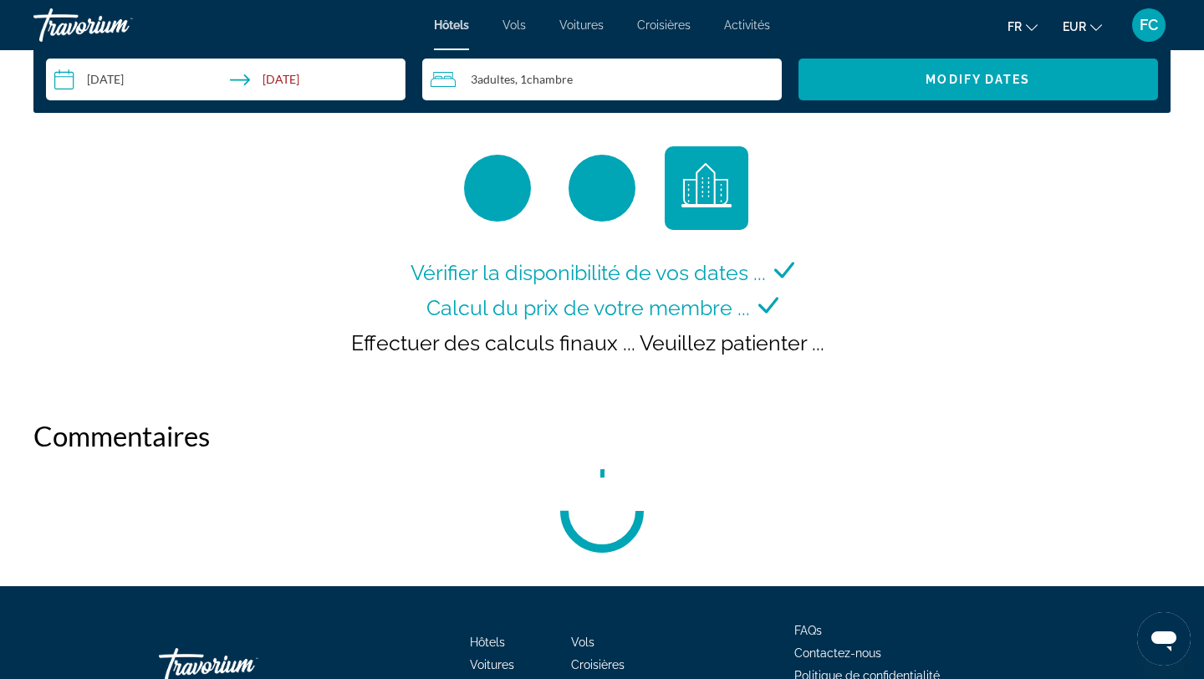
scroll to position [2229, 0]
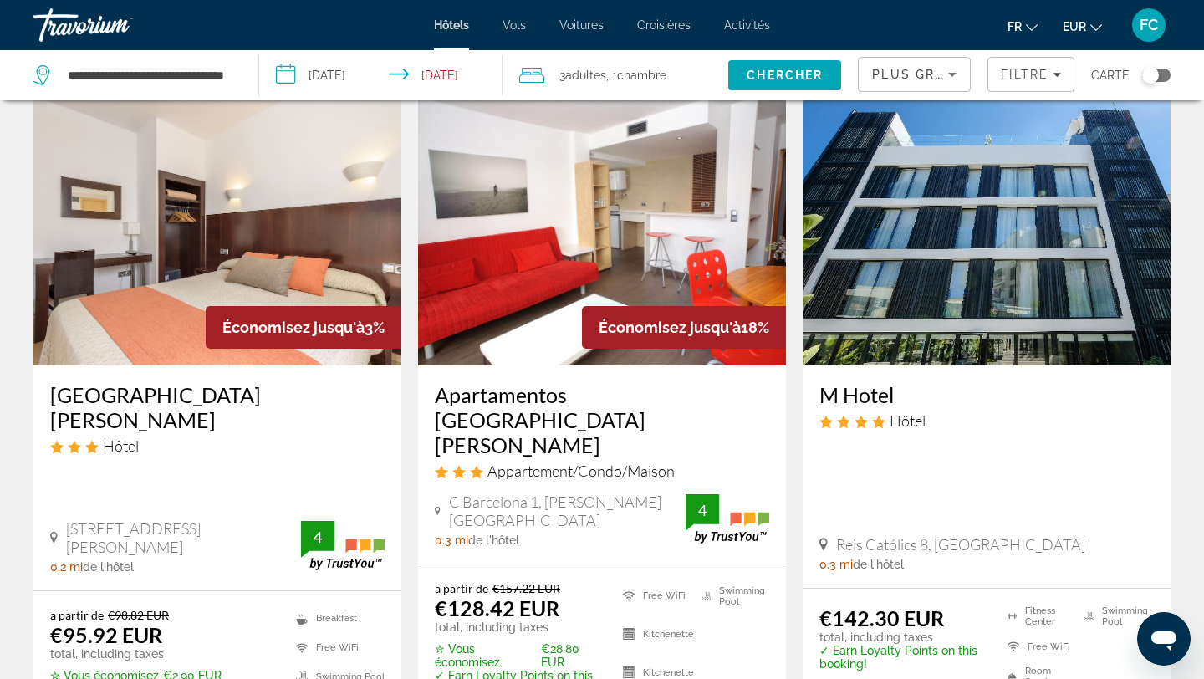
scroll to position [686, 0]
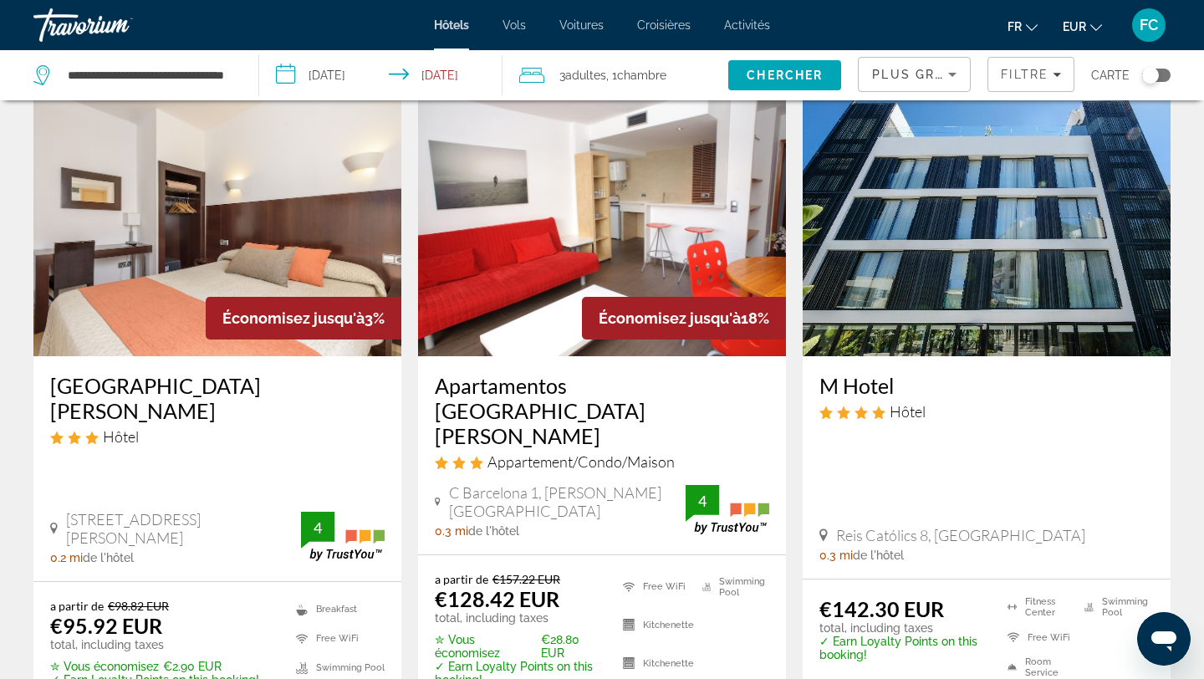
click at [866, 373] on h3 "M Hotel" at bounding box center [987, 385] width 334 height 25
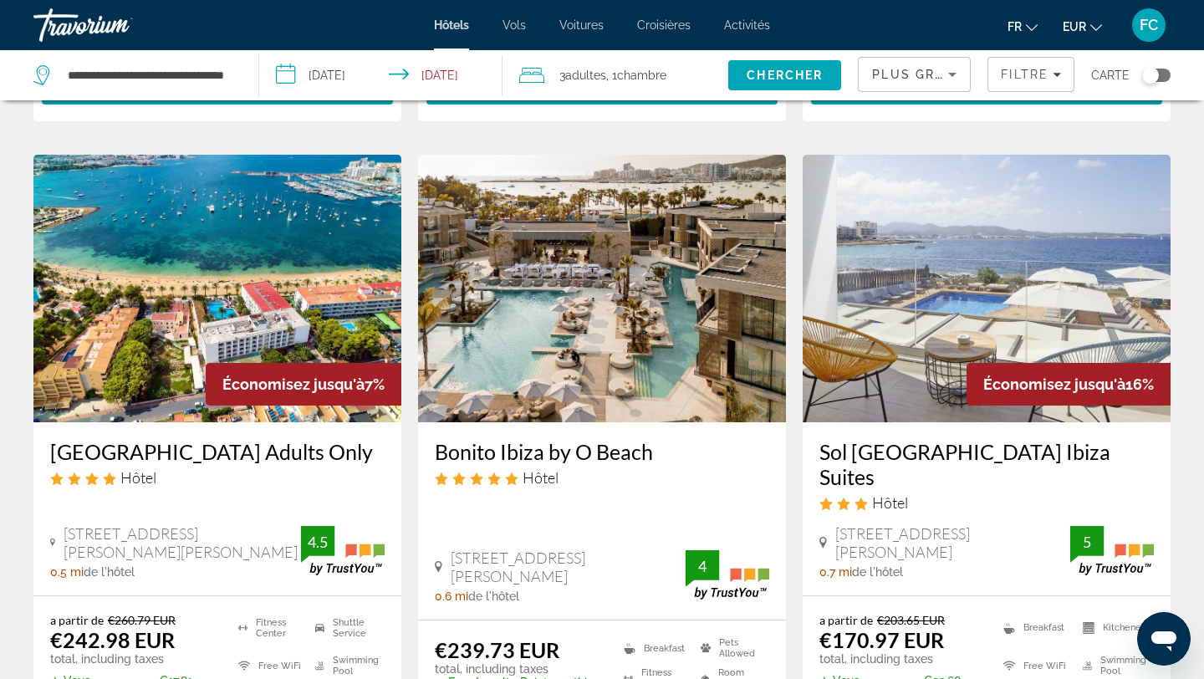
scroll to position [1936, 0]
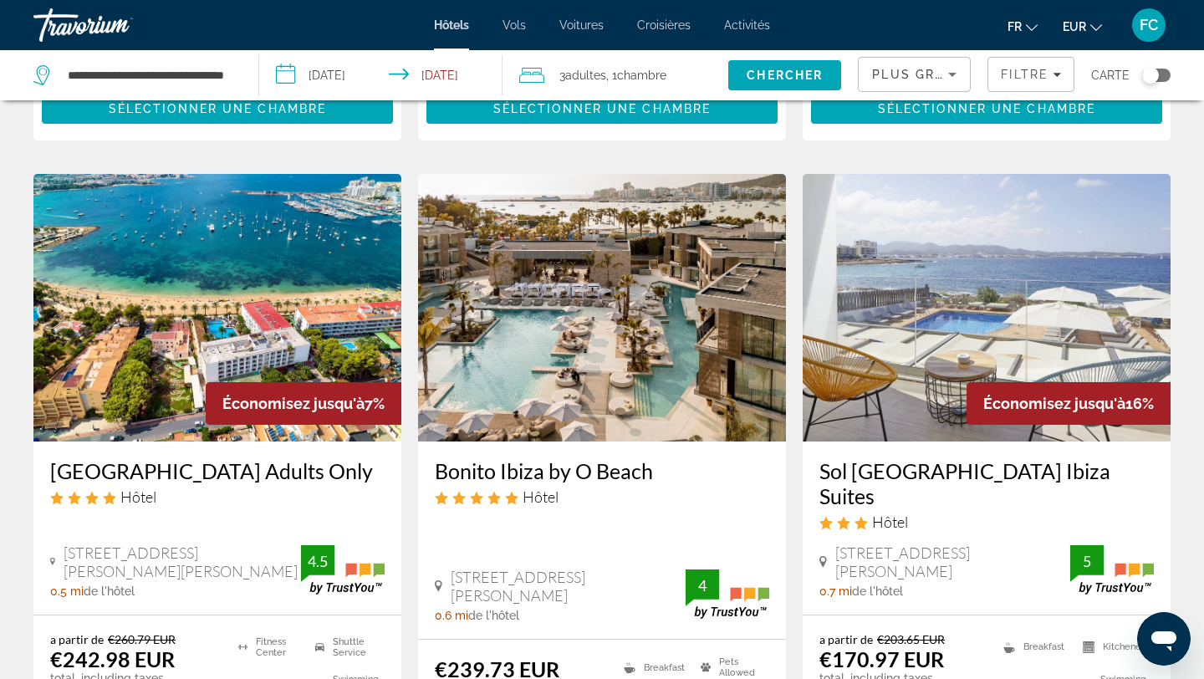
click at [581, 458] on h3 "Bonito Ibiza by O Beach" at bounding box center [602, 470] width 334 height 25
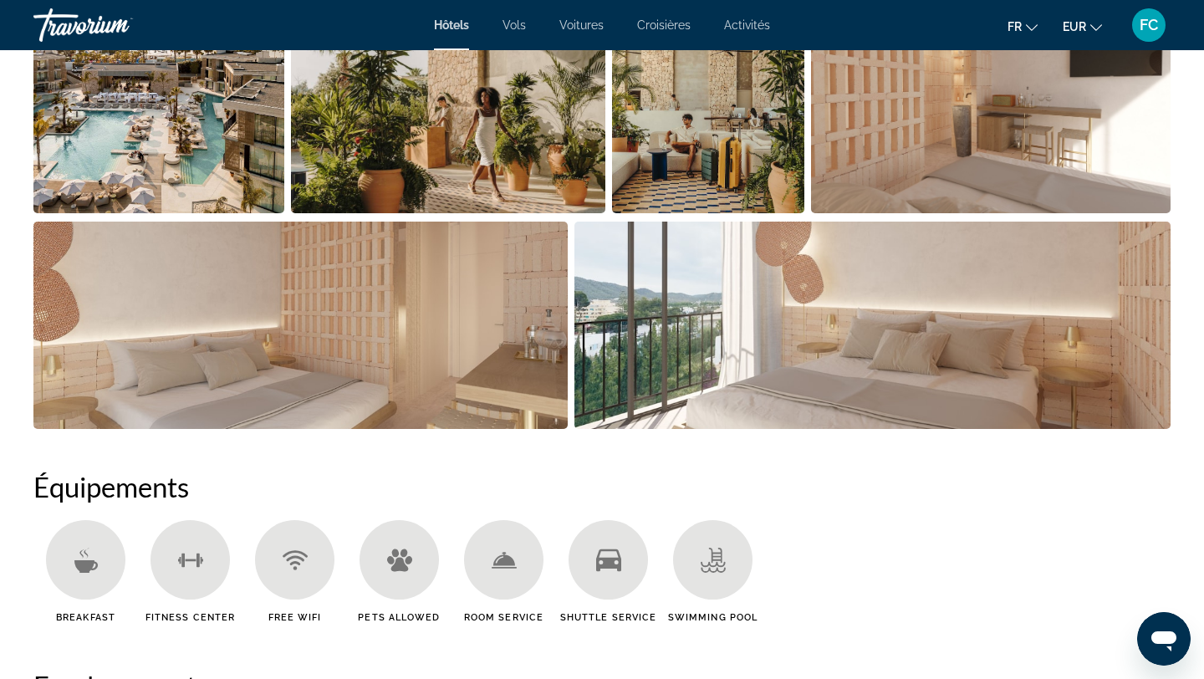
scroll to position [934, 0]
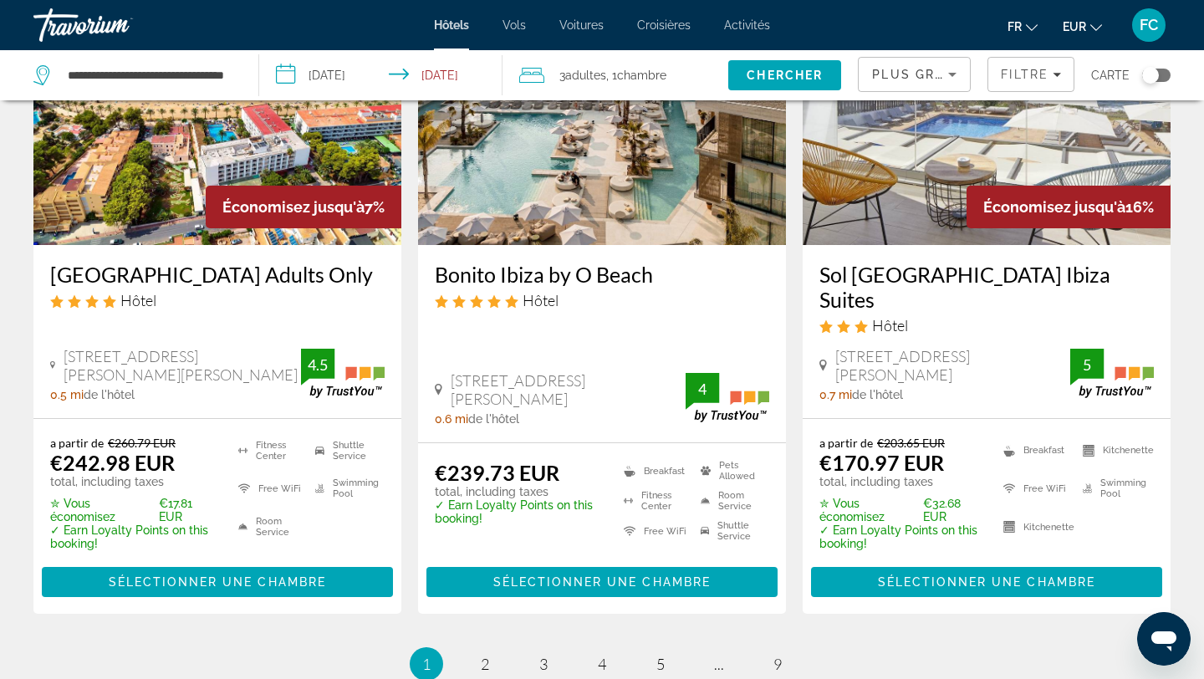
scroll to position [2135, 0]
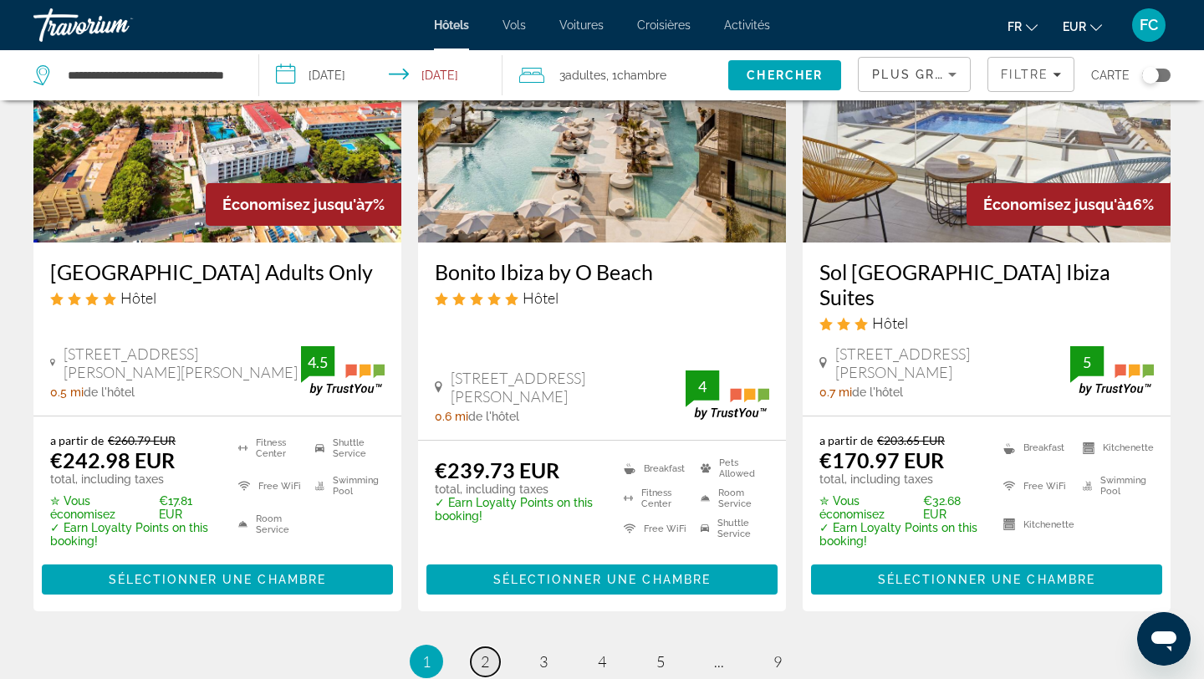
click at [477, 647] on link "page 2" at bounding box center [485, 661] width 29 height 29
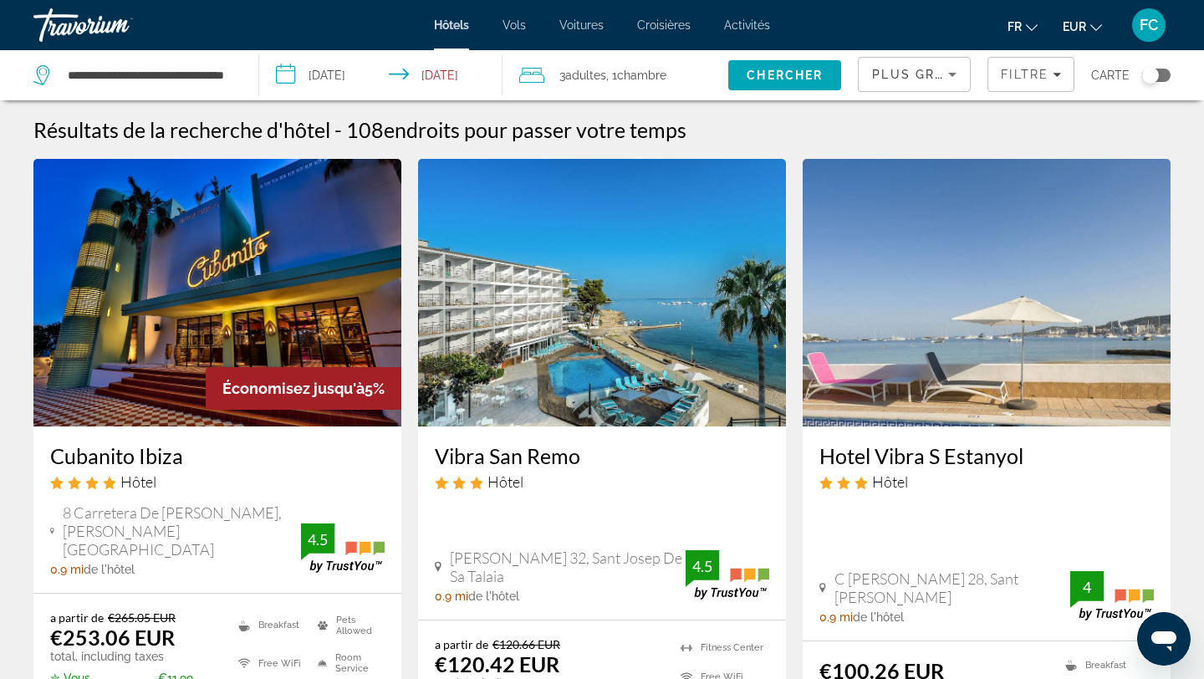
click at [89, 458] on h3 "Cubanito Ibiza" at bounding box center [217, 455] width 334 height 25
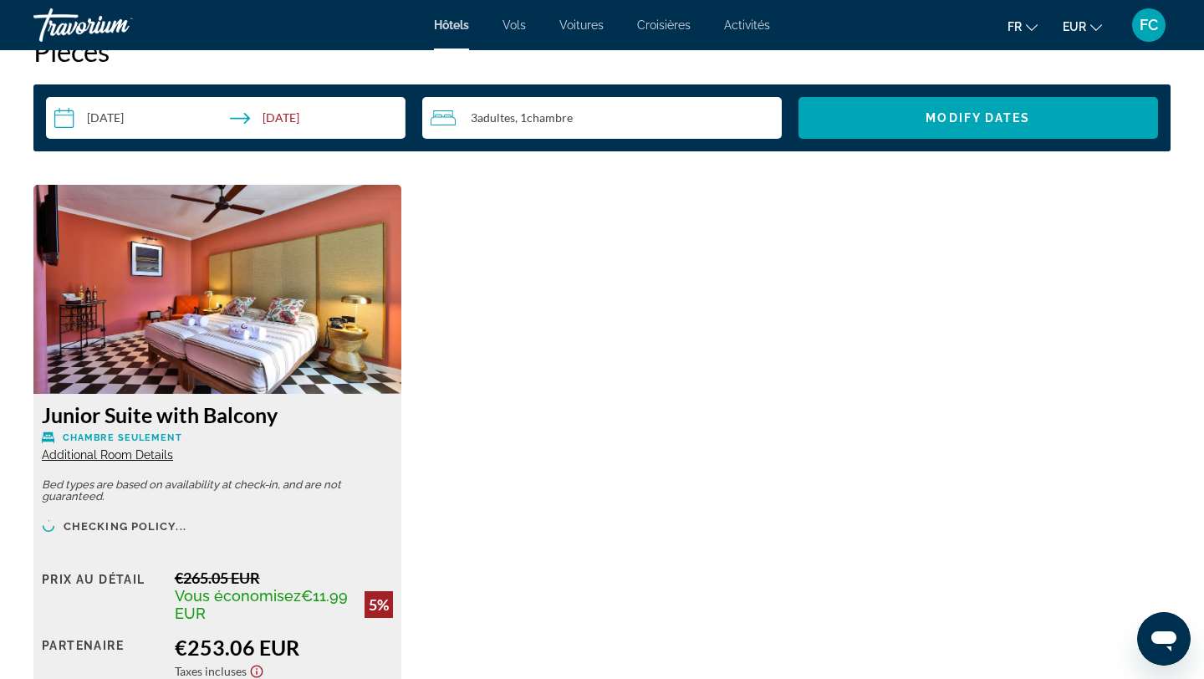
scroll to position [2186, 0]
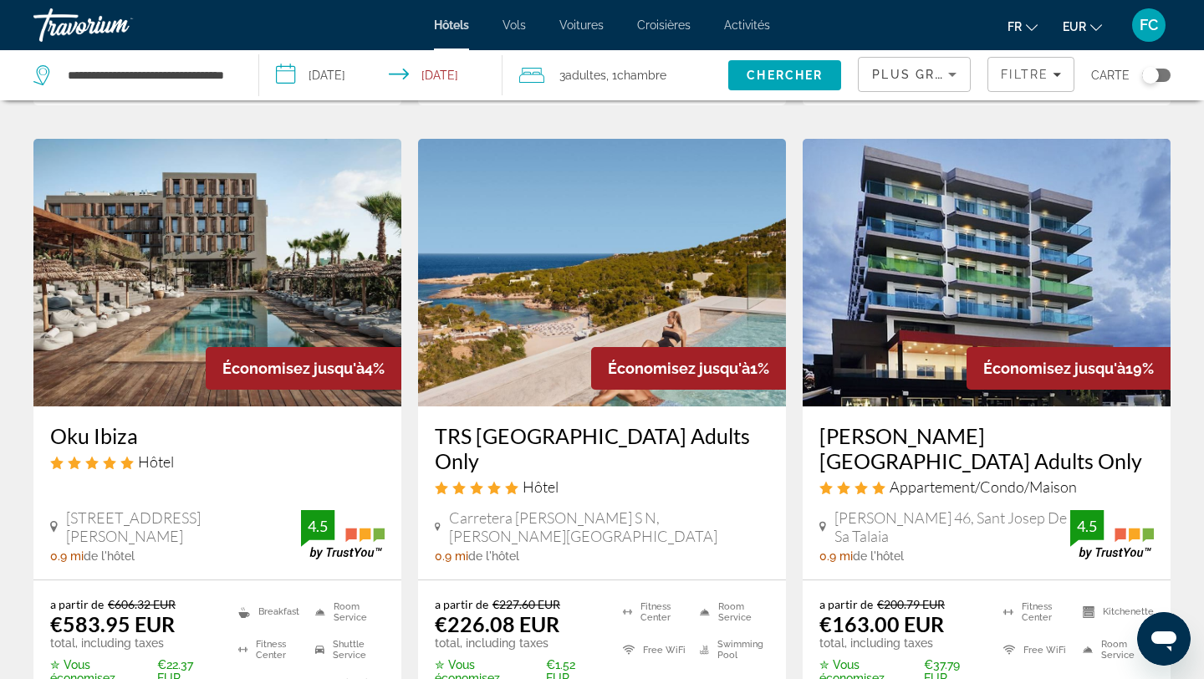
scroll to position [687, 0]
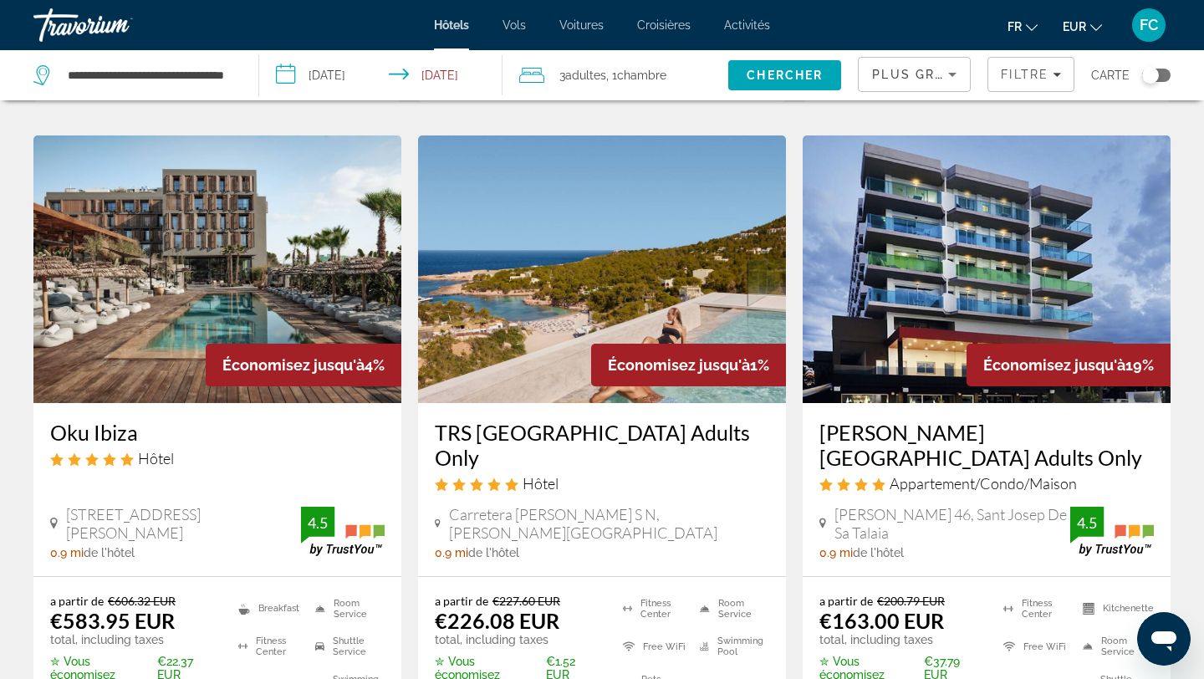
click at [548, 420] on h3 "TRS Ibiza Hotel Adults Only" at bounding box center [602, 445] width 334 height 50
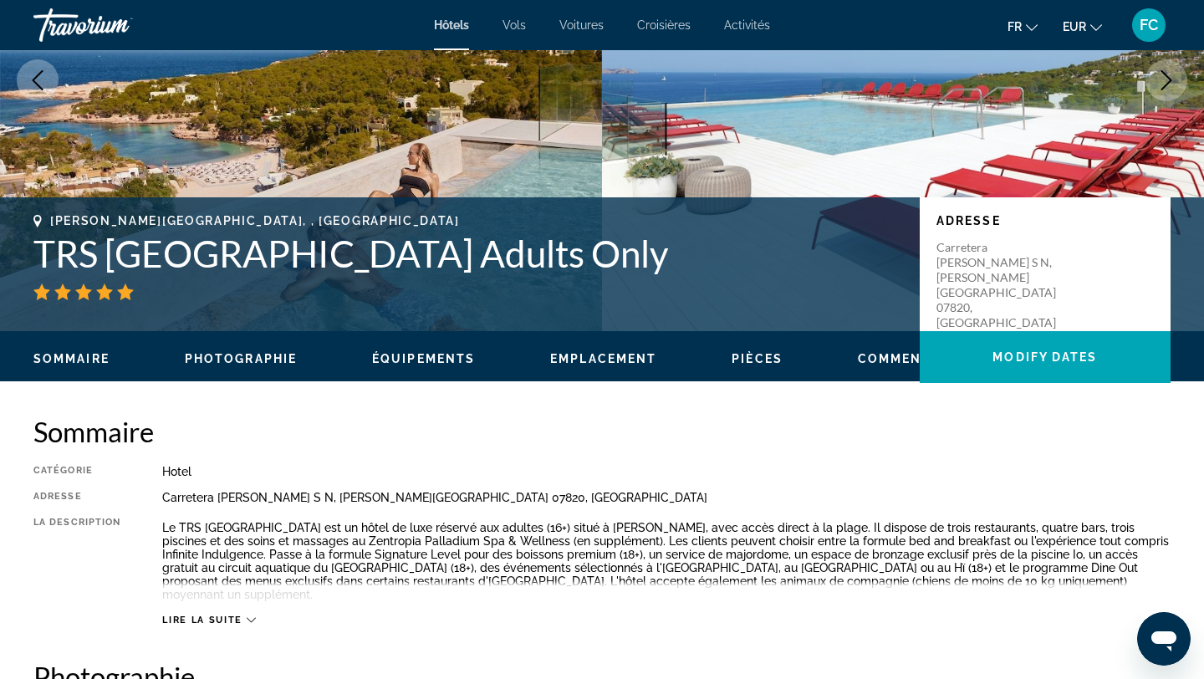
scroll to position [209, 0]
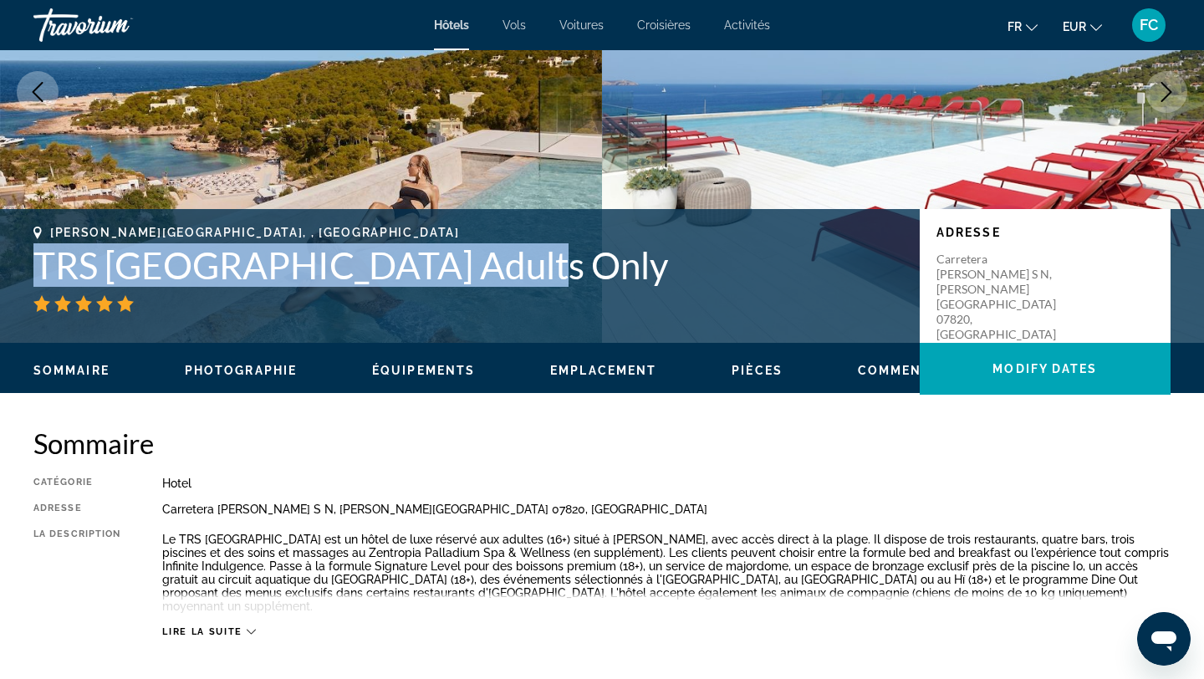
drag, startPoint x: 477, startPoint y: 276, endPoint x: 33, endPoint y: 259, distance: 445.2
click at [33, 259] on div "Sant Antoni De Portmany, , Spain TRS Ibiza Hotel Adults Only Adresse Carretera …" at bounding box center [602, 276] width 1204 height 100
copy h1 "TRS Ibiza Hotel Adults Only"
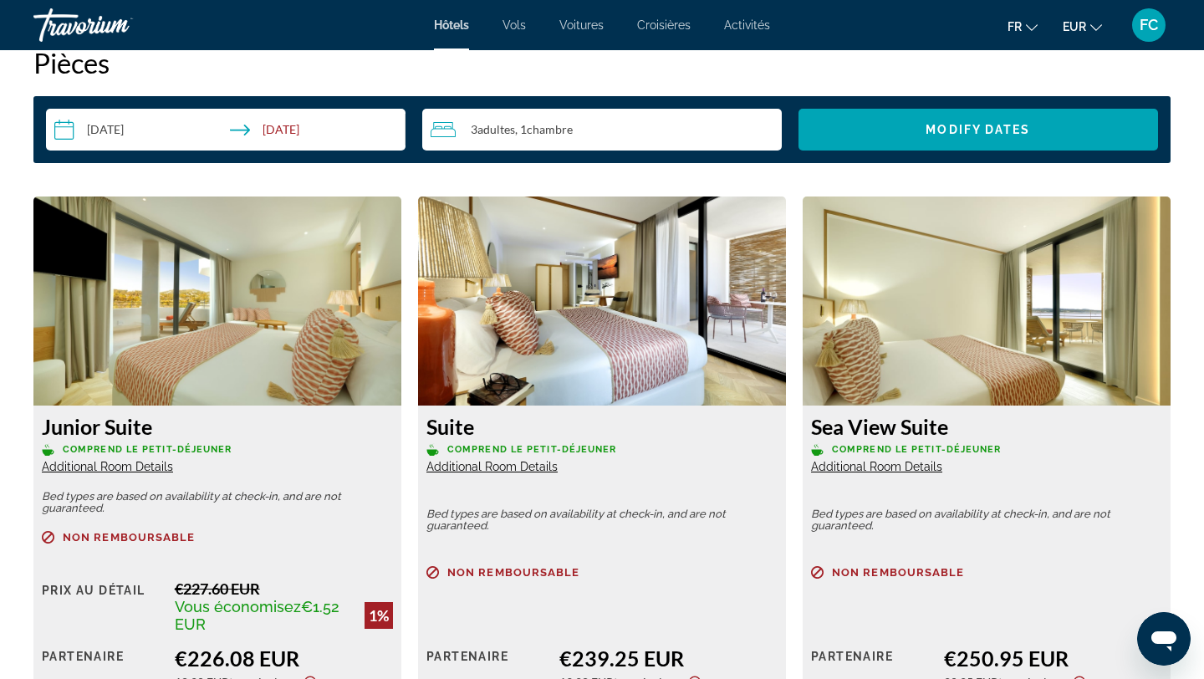
scroll to position [2139, 0]
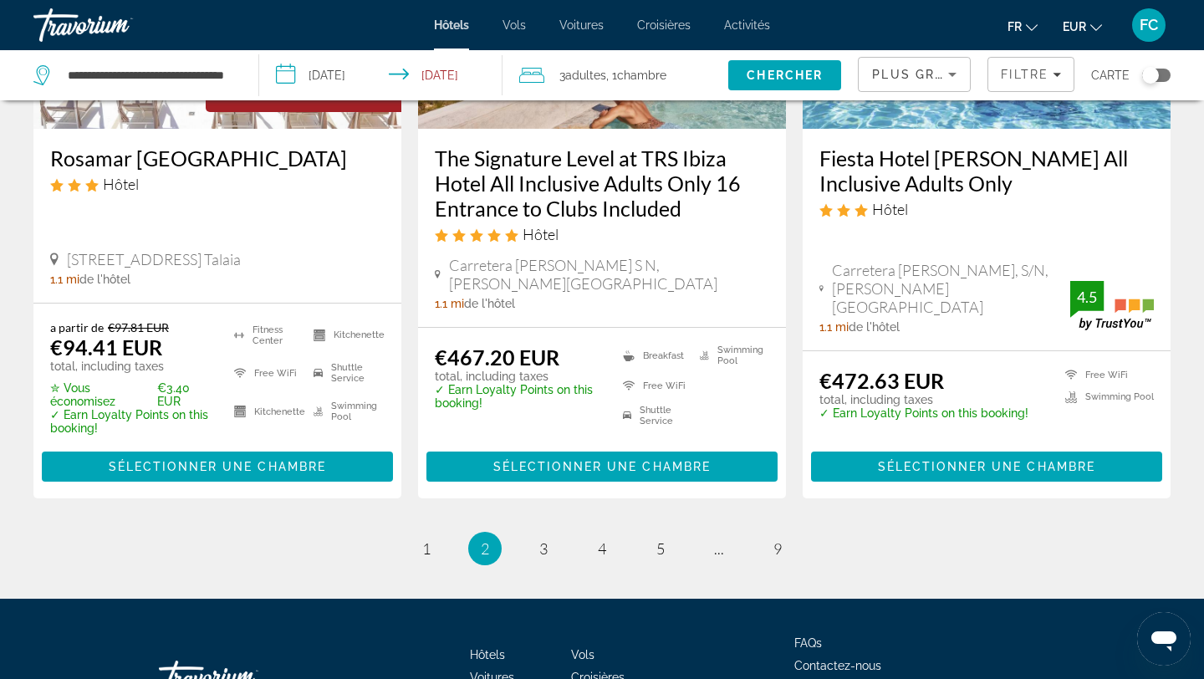
scroll to position [2305, 0]
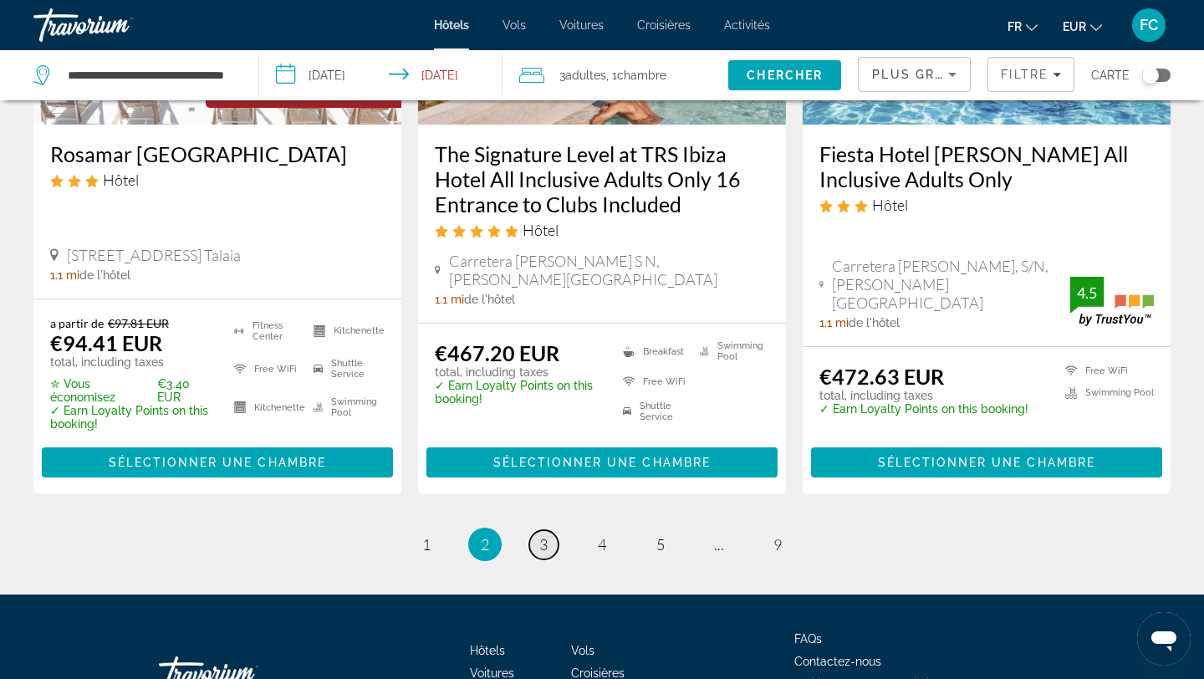
click at [544, 535] on span "3" at bounding box center [543, 544] width 8 height 18
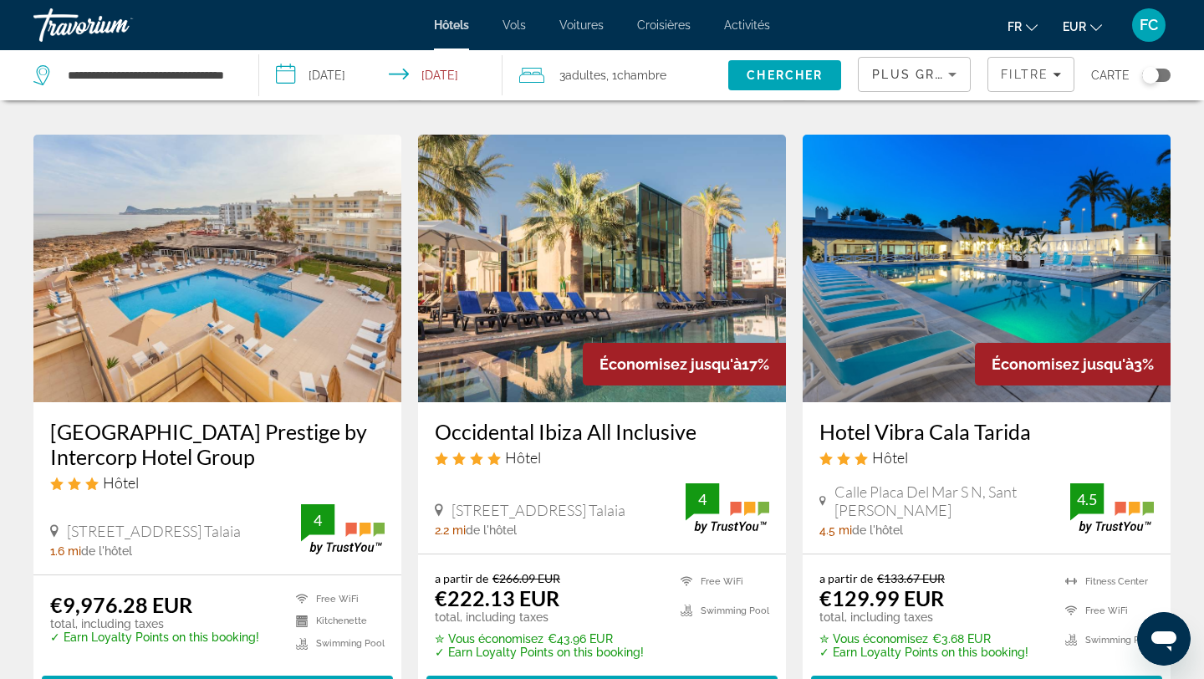
scroll to position [1340, 0]
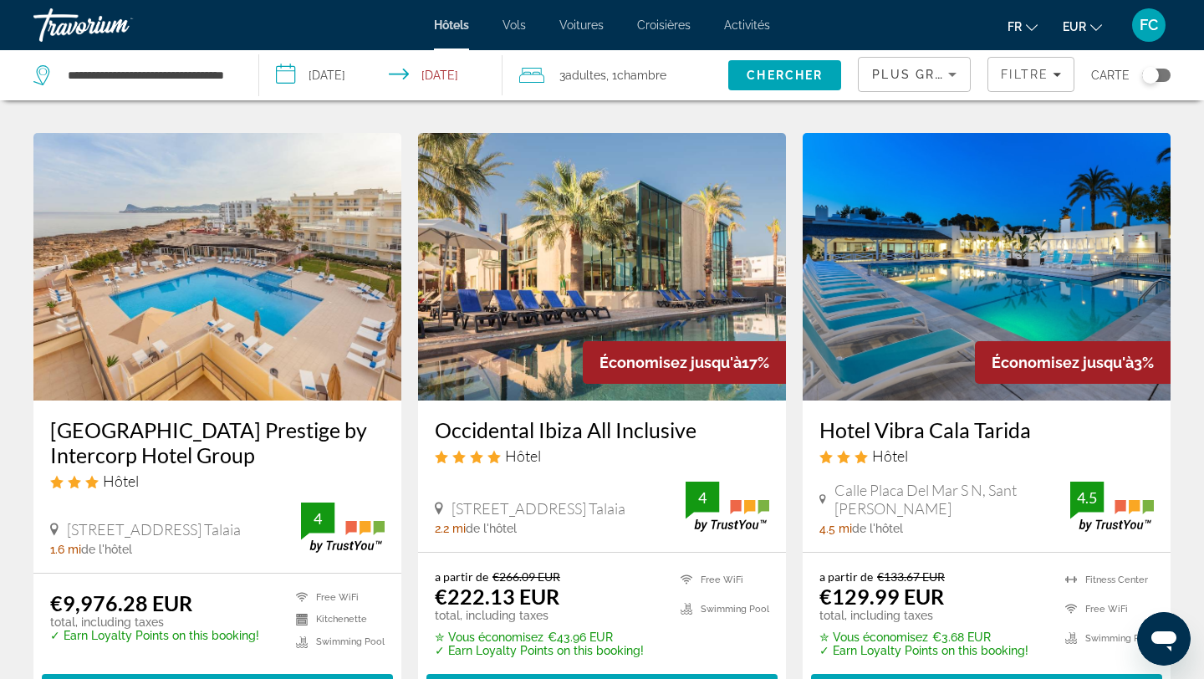
click at [536, 417] on h3 "Occidental Ibiza All Inclusive" at bounding box center [602, 429] width 334 height 25
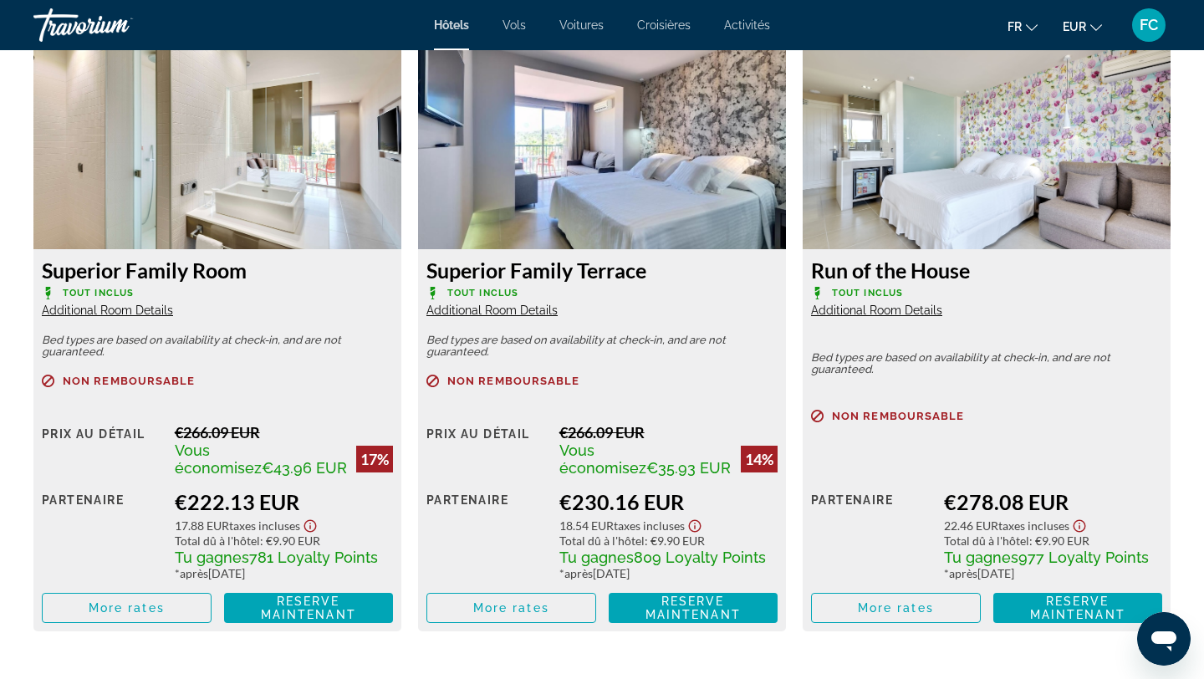
scroll to position [2329, 0]
